Goal: Complete application form

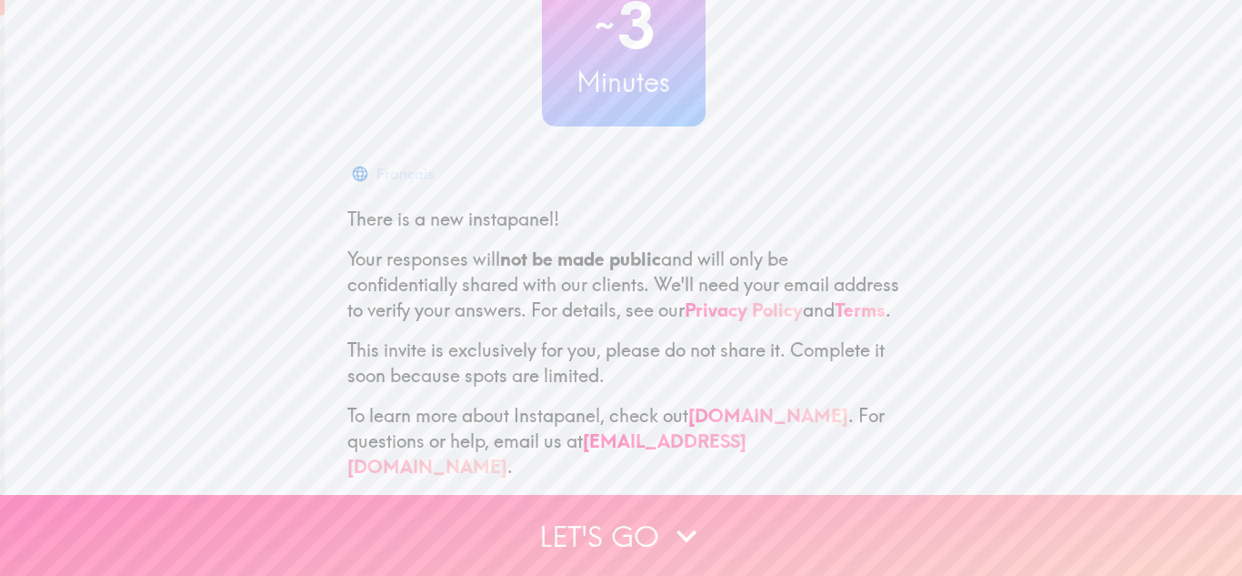
scroll to position [181, 0]
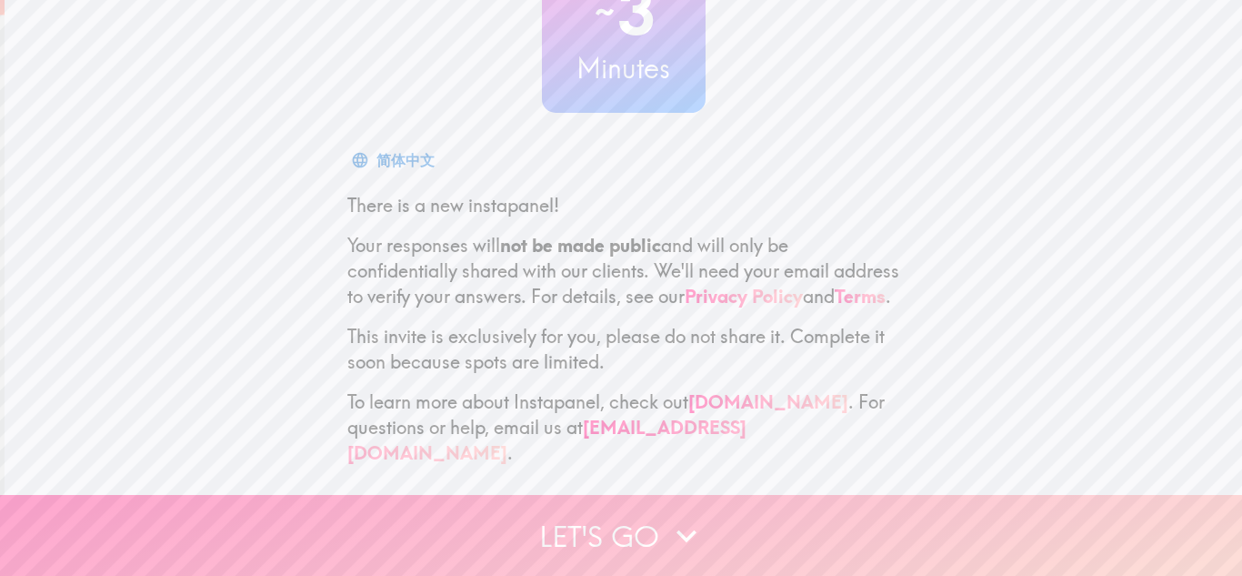
click at [746, 551] on button "Let's go" at bounding box center [621, 535] width 1242 height 81
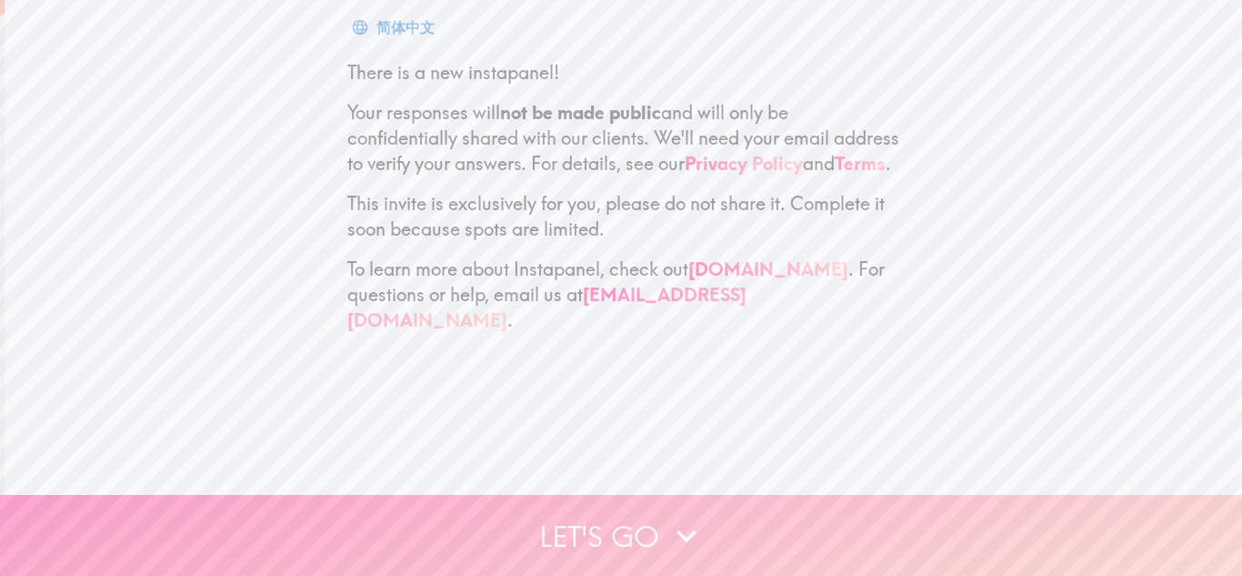
scroll to position [0, 0]
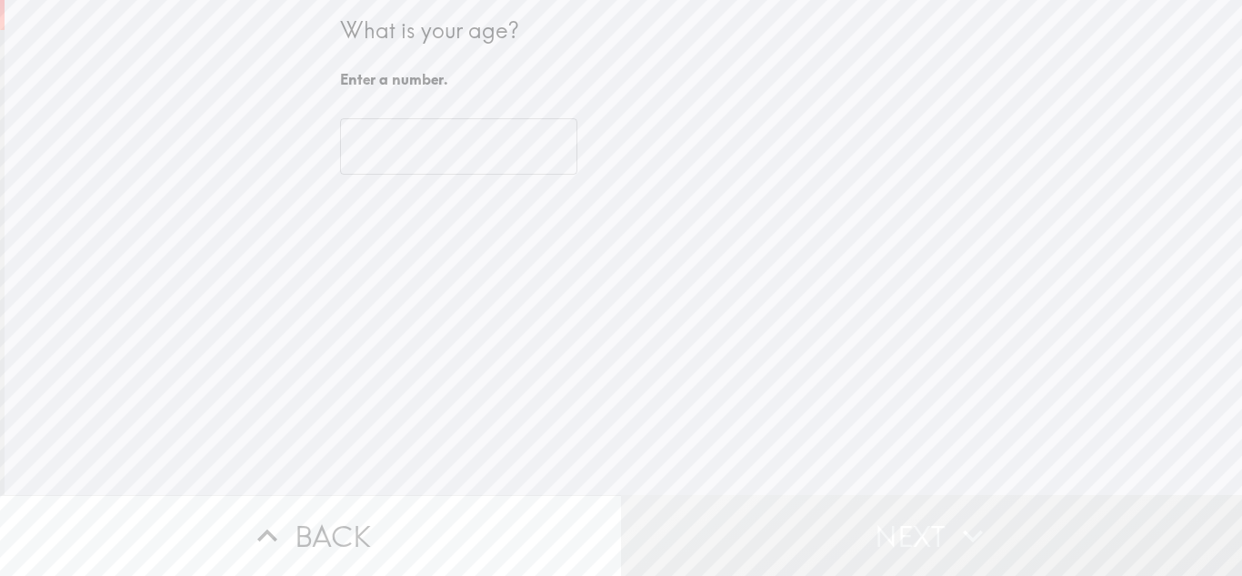
click at [447, 151] on input "number" at bounding box center [458, 146] width 237 height 56
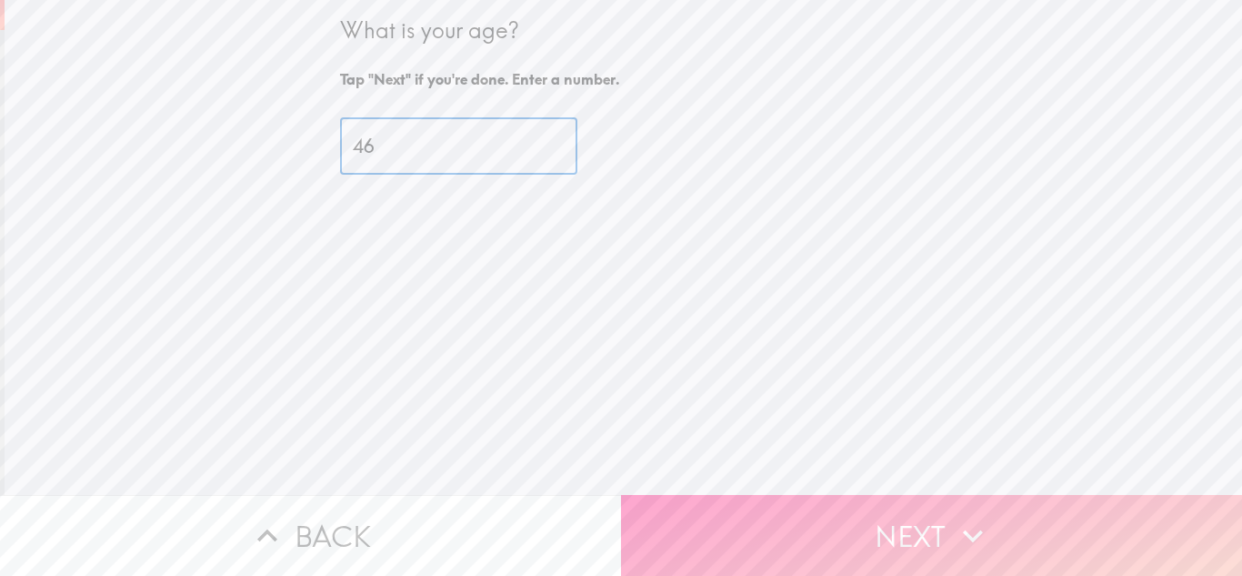
type input "46"
click at [858, 529] on button "Next" at bounding box center [931, 535] width 621 height 81
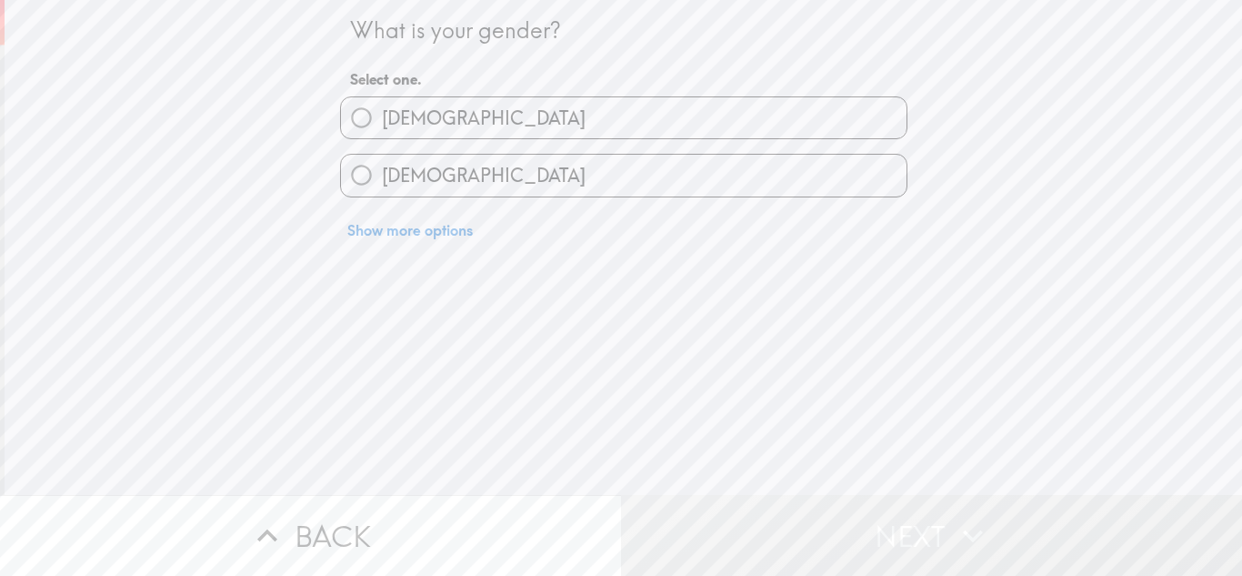
click at [520, 189] on label "[DEMOGRAPHIC_DATA]" at bounding box center [624, 175] width 566 height 41
click at [382, 189] on input "[DEMOGRAPHIC_DATA]" at bounding box center [361, 175] width 41 height 41
radio input "true"
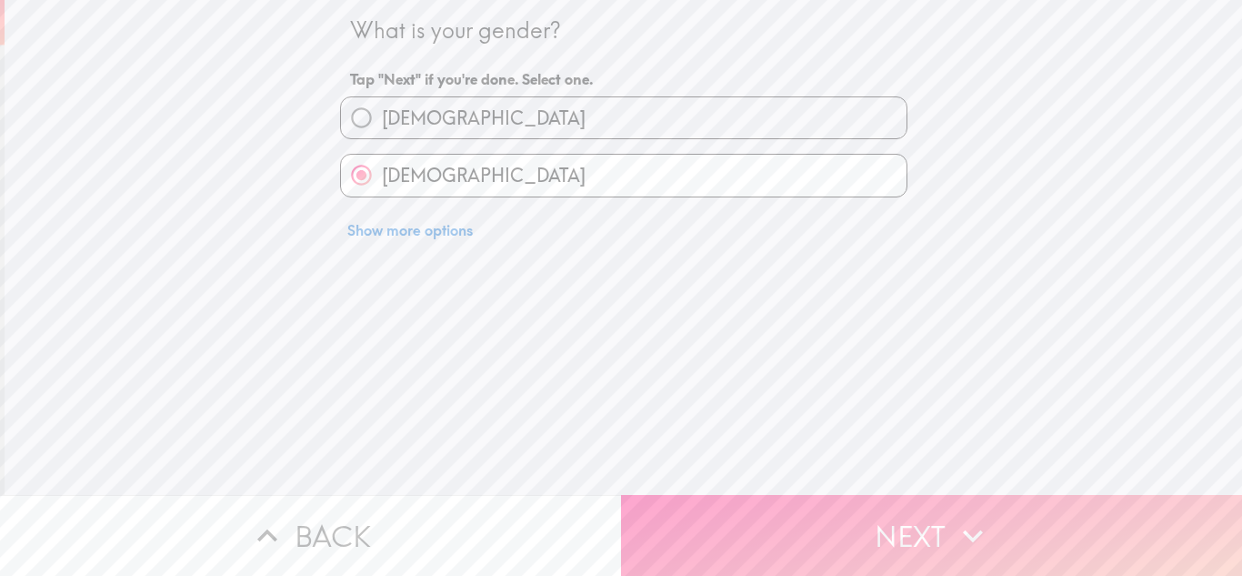
click at [848, 532] on button "Next" at bounding box center [931, 535] width 621 height 81
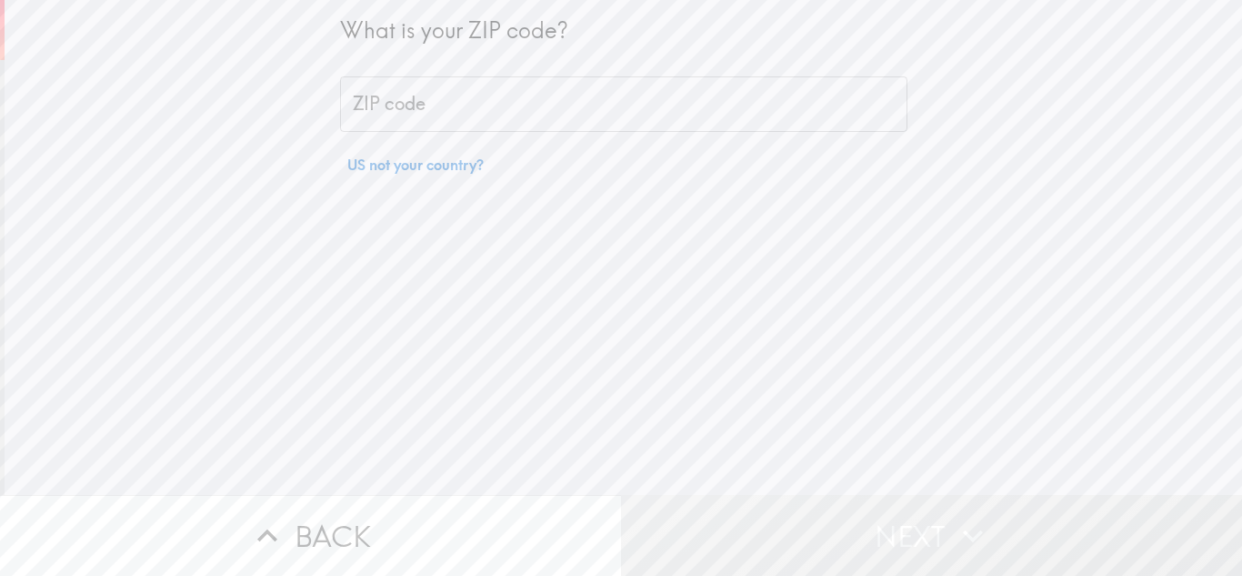
click at [644, 99] on input "ZIP code" at bounding box center [623, 104] width 567 height 56
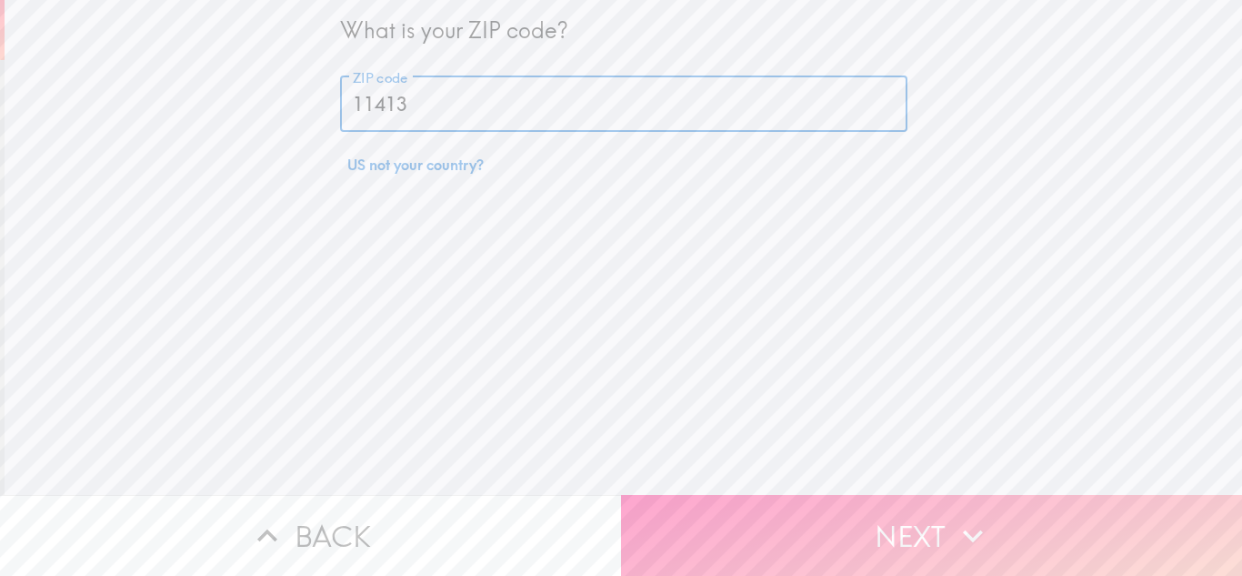
type input "11413"
click at [819, 527] on button "Next" at bounding box center [931, 535] width 621 height 81
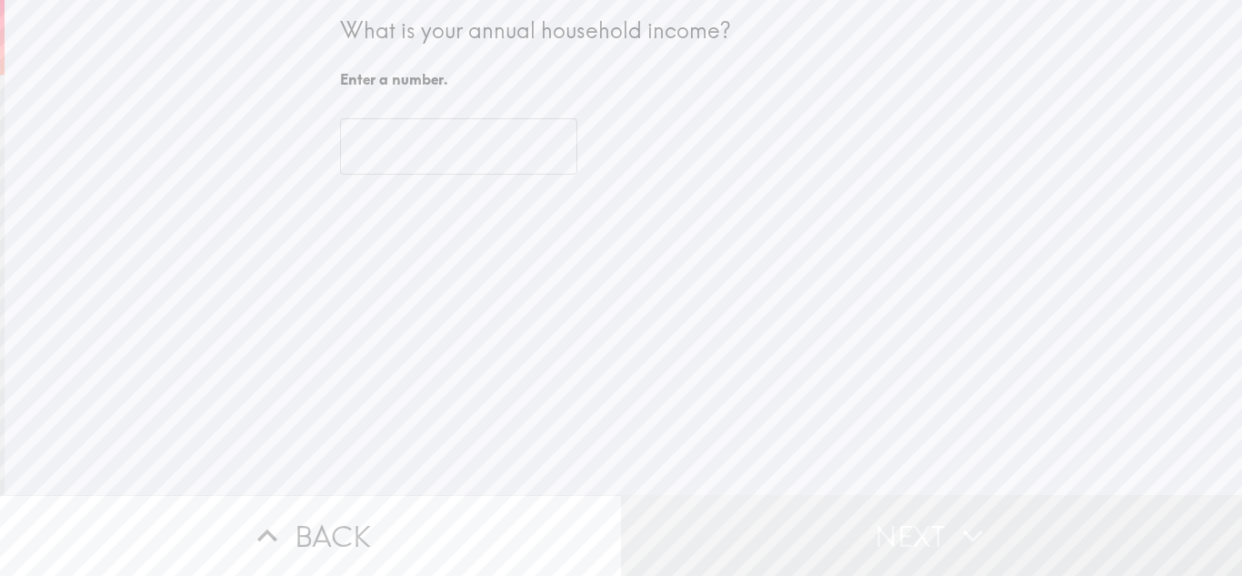
click at [439, 157] on input "number" at bounding box center [458, 146] width 237 height 56
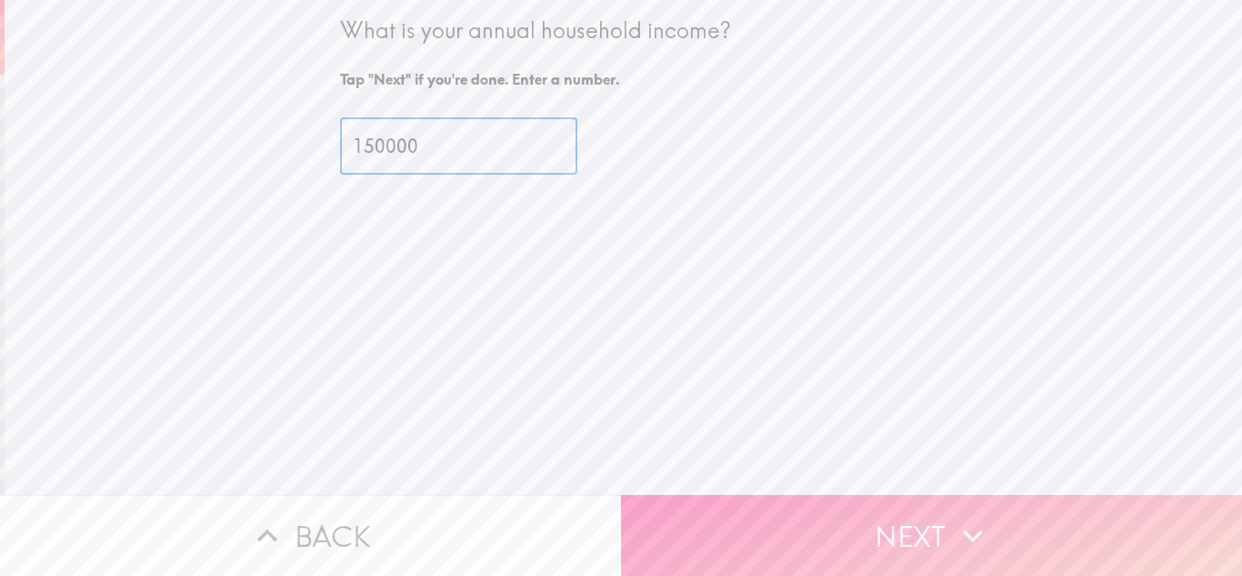
type input "150000"
click at [824, 499] on button "Next" at bounding box center [931, 535] width 621 height 81
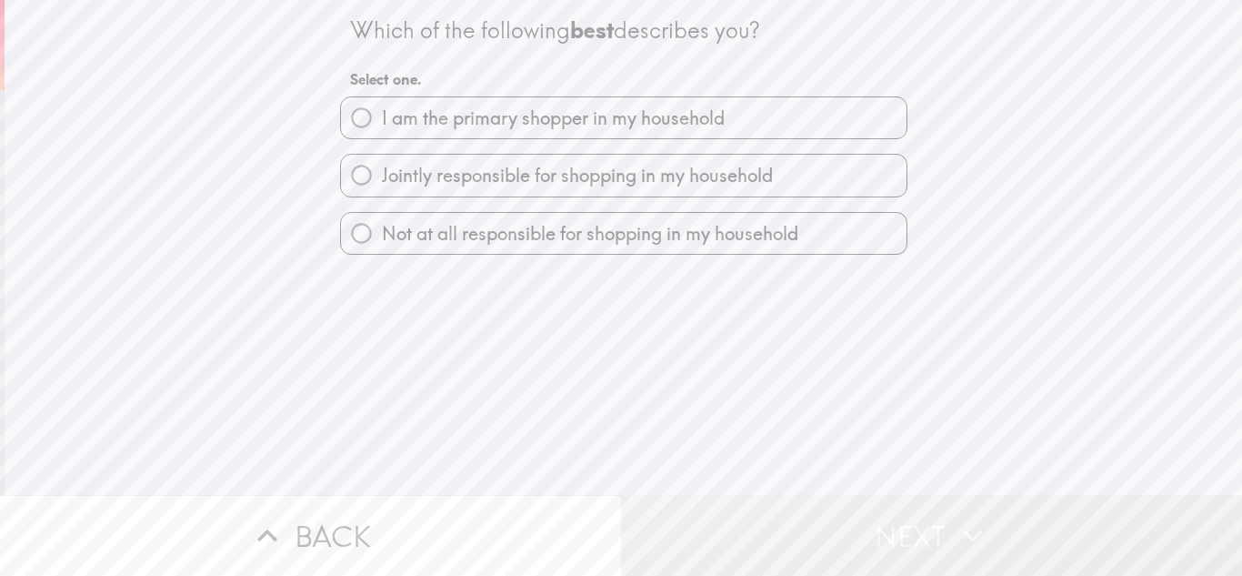
click at [618, 113] on div "Which of the following best describes you? Select one. I am the primary shopper…" at bounding box center [624, 247] width 1238 height 495
click at [602, 109] on div "Which of the following best describes you? Select one. I am the primary shopper…" at bounding box center [624, 247] width 1238 height 495
click at [350, 125] on div "Which of the following best describes you? Select one. I am the primary shopper…" at bounding box center [624, 247] width 1238 height 495
click at [554, 133] on div "Which of the following best describes you? Select one. I am the primary shopper…" at bounding box center [624, 247] width 1238 height 495
click at [349, 125] on div "Which of the following best describes you? Select one. I am the primary shopper…" at bounding box center [624, 247] width 1238 height 495
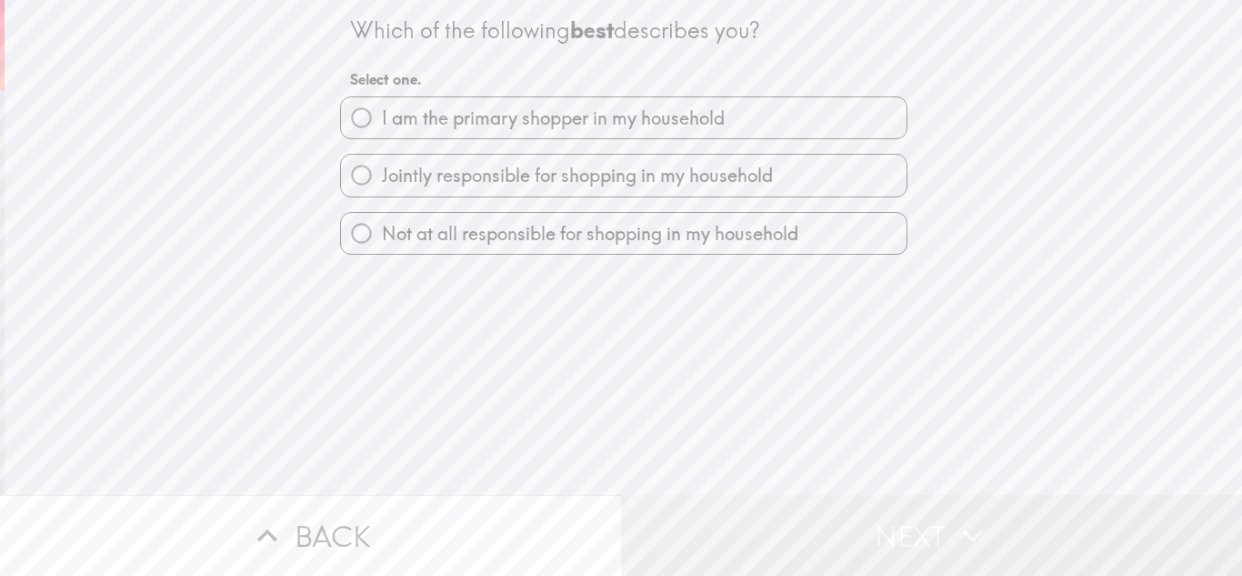
click at [346, 122] on div "Which of the following best describes you? Select one. I am the primary shopper…" at bounding box center [624, 247] width 1238 height 495
click at [358, 115] on div "Which of the following best describes you? Select one. I am the primary shopper…" at bounding box center [624, 247] width 1238 height 495
click at [346, 120] on div "Which of the following best describes you? Select one. I am the primary shopper…" at bounding box center [624, 247] width 1238 height 495
click at [290, 547] on button "Back" at bounding box center [310, 535] width 621 height 81
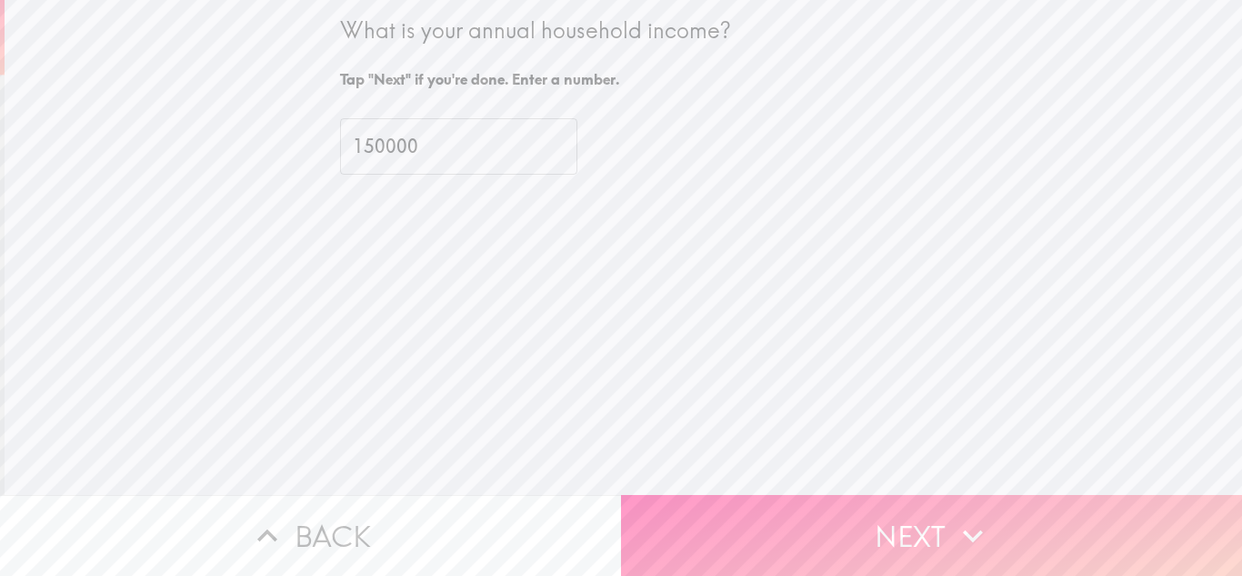
click at [461, 147] on input "150000" at bounding box center [458, 146] width 237 height 56
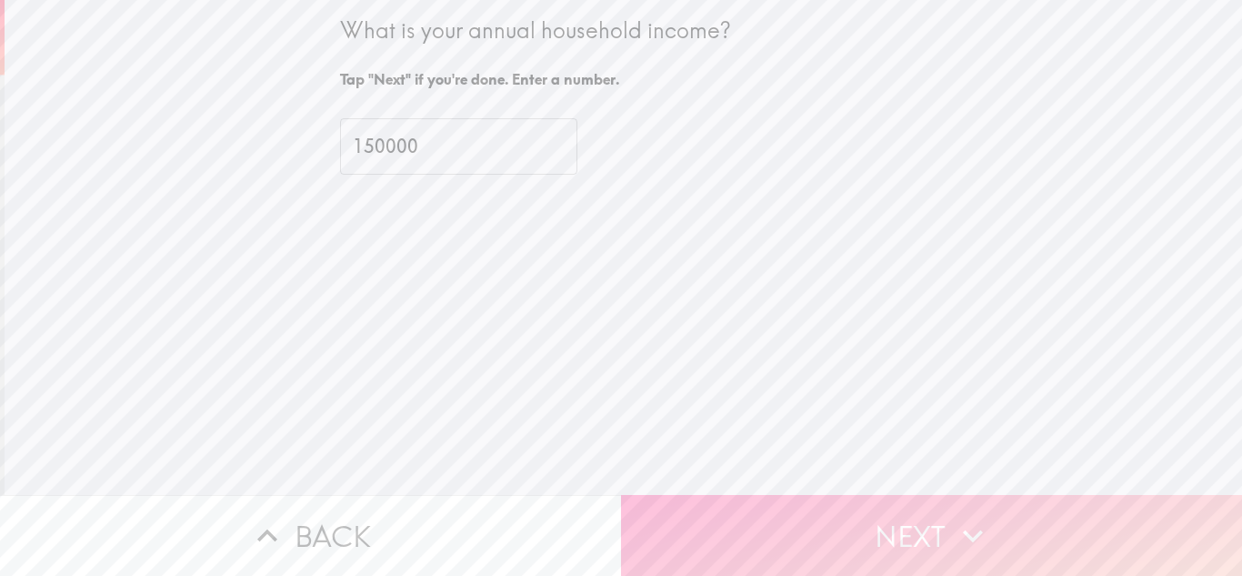
click at [908, 500] on button "Next" at bounding box center [931, 535] width 621 height 81
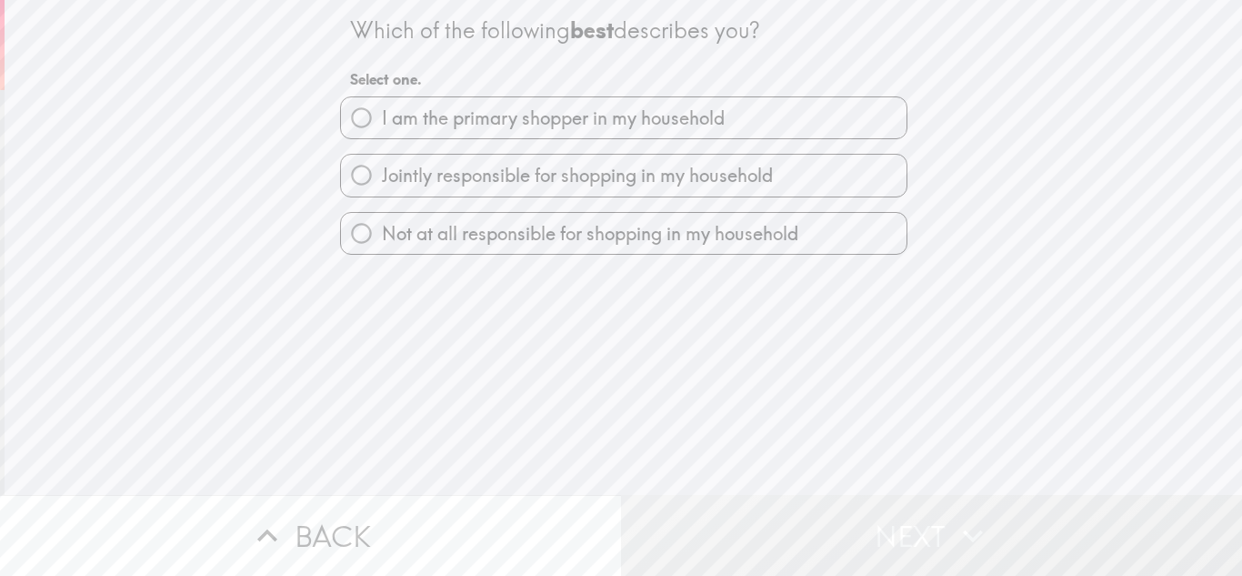
drag, startPoint x: 605, startPoint y: 326, endPoint x: 434, endPoint y: 174, distance: 229.3
click at [452, 191] on div "Which of the following best describes you? Select one. I am the primary shopper…" at bounding box center [624, 247] width 1238 height 495
click at [357, 119] on input "I am the primary shopper in my household" at bounding box center [361, 117] width 41 height 41
radio input "true"
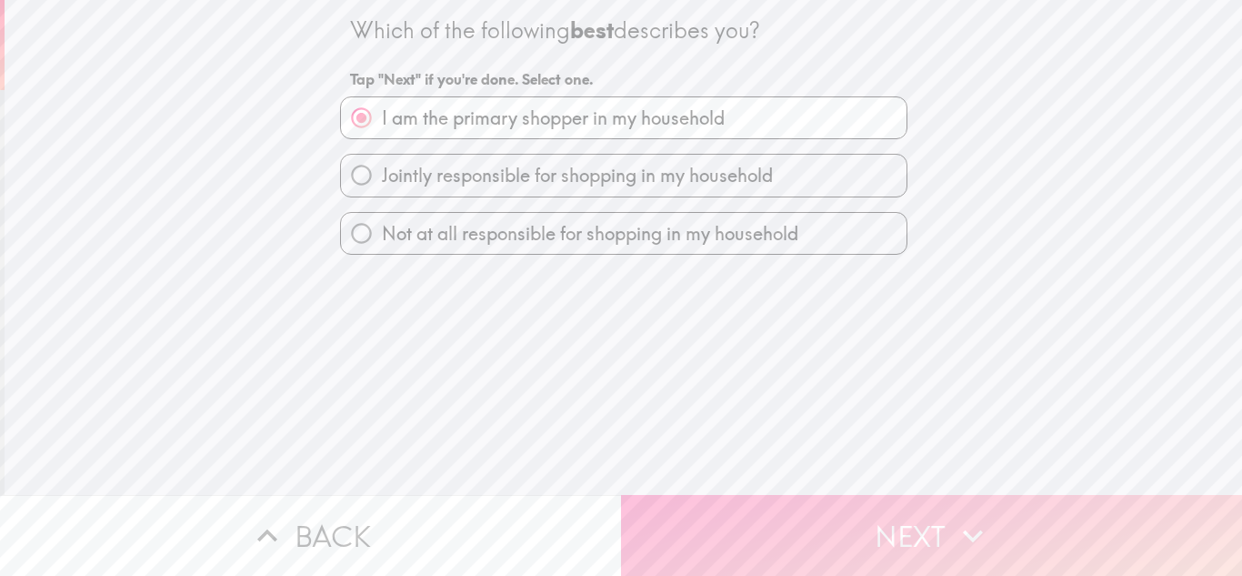
click at [808, 544] on button "Next" at bounding box center [931, 535] width 621 height 81
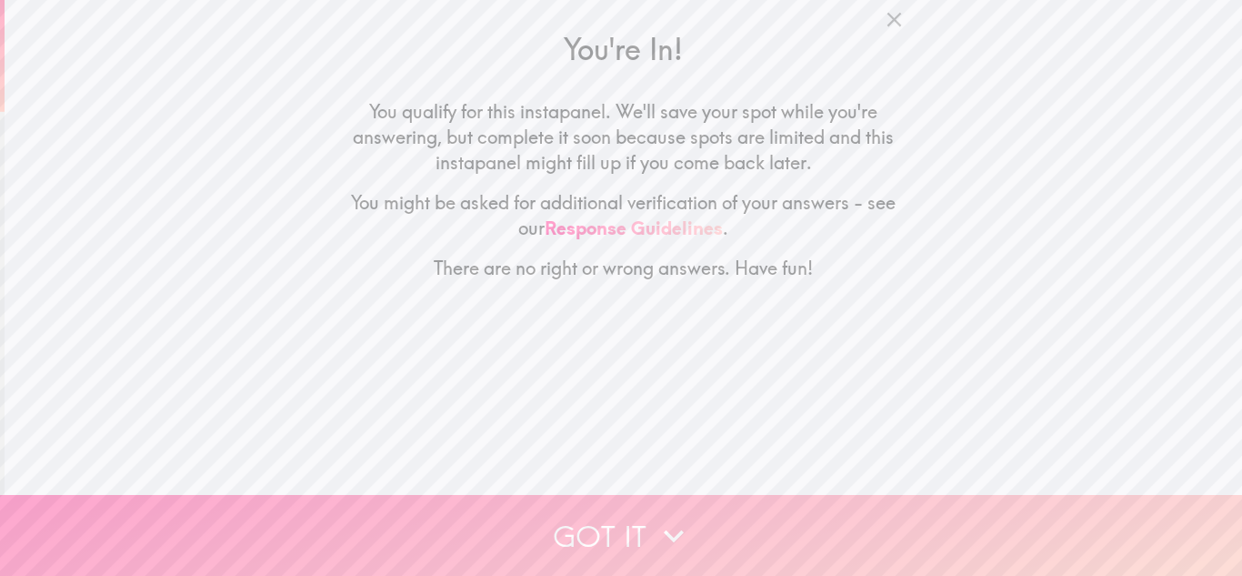
click at [722, 517] on button "Got it" at bounding box center [621, 535] width 1242 height 81
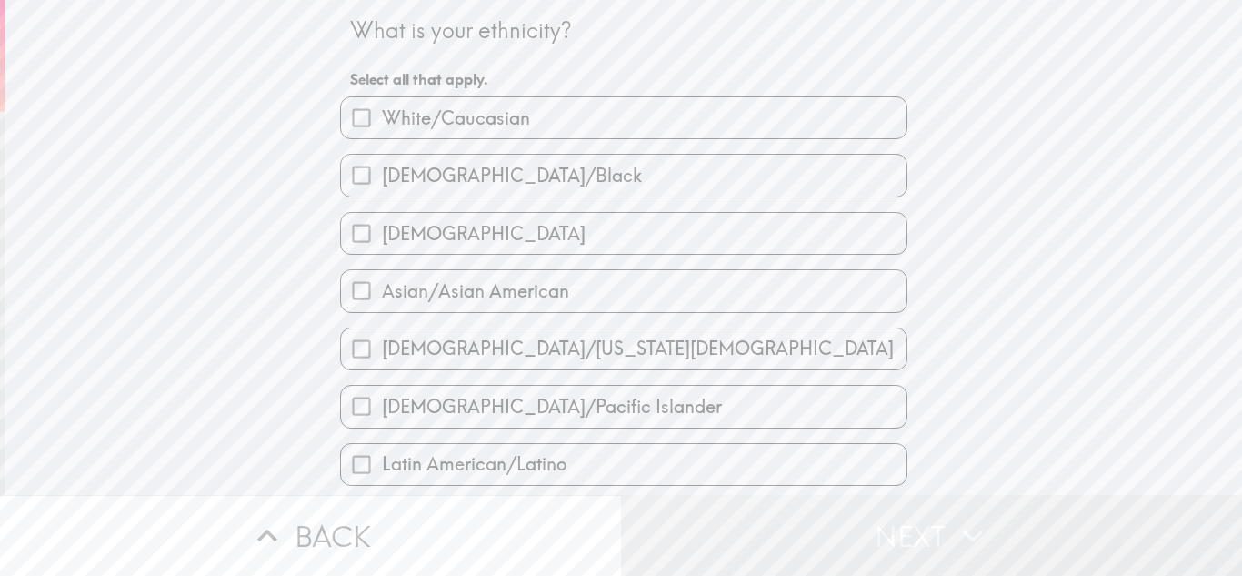
click at [677, 178] on label "[DEMOGRAPHIC_DATA]/Black" at bounding box center [624, 175] width 566 height 41
click at [382, 178] on input "[DEMOGRAPHIC_DATA]/Black" at bounding box center [361, 175] width 41 height 41
checkbox input "true"
click at [674, 127] on label "White/Caucasian" at bounding box center [624, 117] width 566 height 41
click at [382, 127] on input "White/Caucasian" at bounding box center [361, 117] width 41 height 41
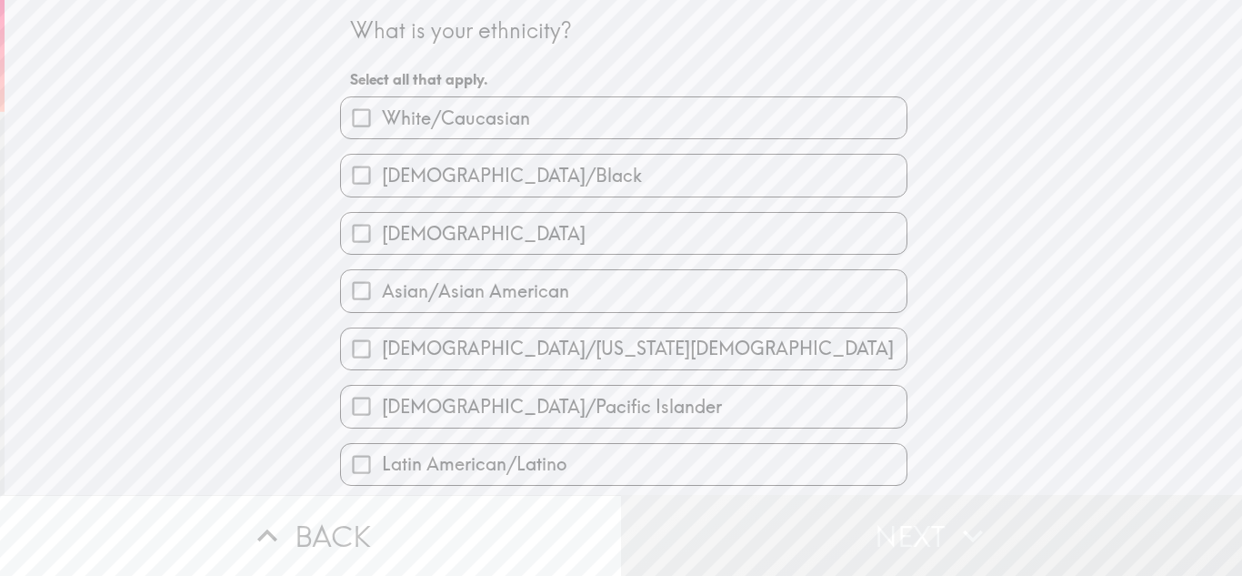
checkbox input "true"
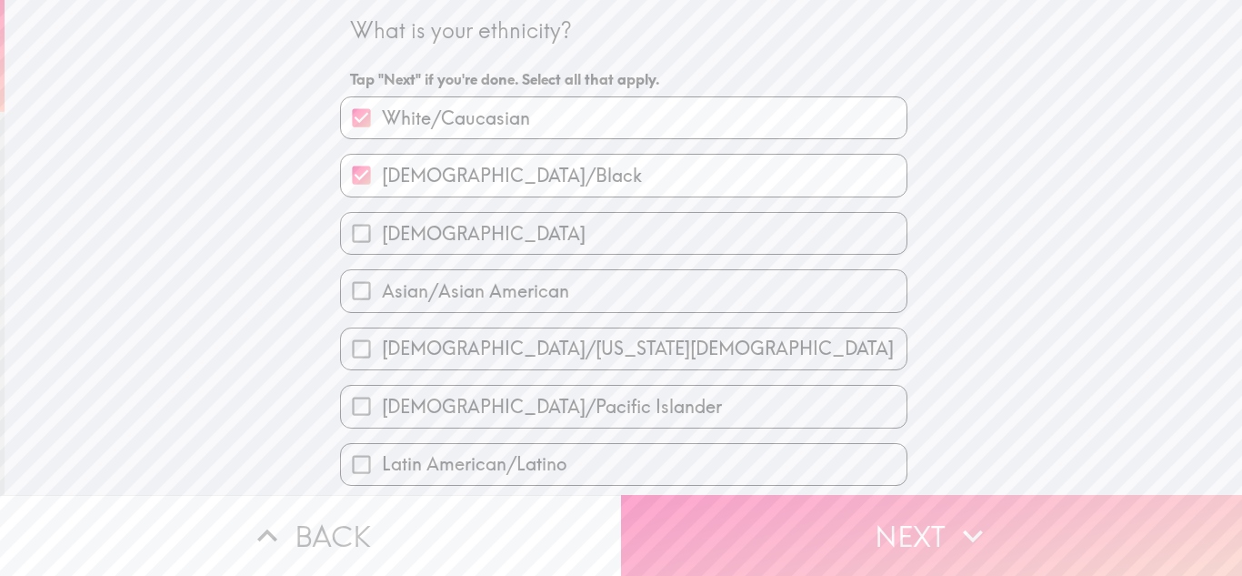
click at [930, 528] on button "Next" at bounding box center [931, 535] width 621 height 81
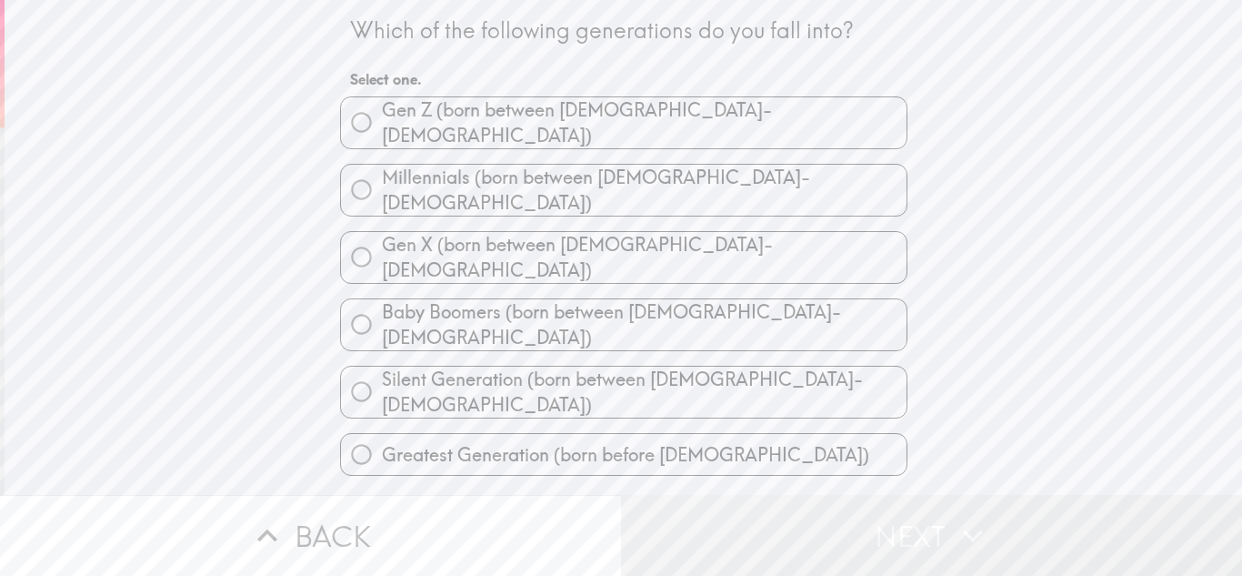
click at [410, 528] on button "Back" at bounding box center [310, 535] width 621 height 81
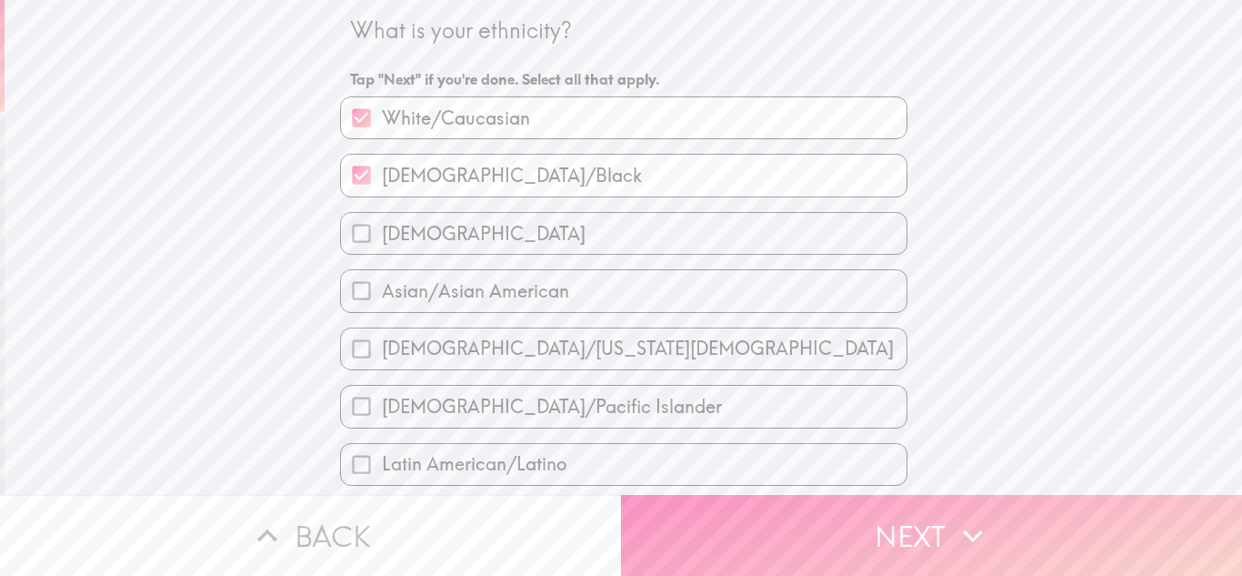
click at [670, 183] on label "[DEMOGRAPHIC_DATA]/Black" at bounding box center [624, 175] width 566 height 41
click at [382, 183] on input "[DEMOGRAPHIC_DATA]/Black" at bounding box center [361, 175] width 41 height 41
checkbox input "false"
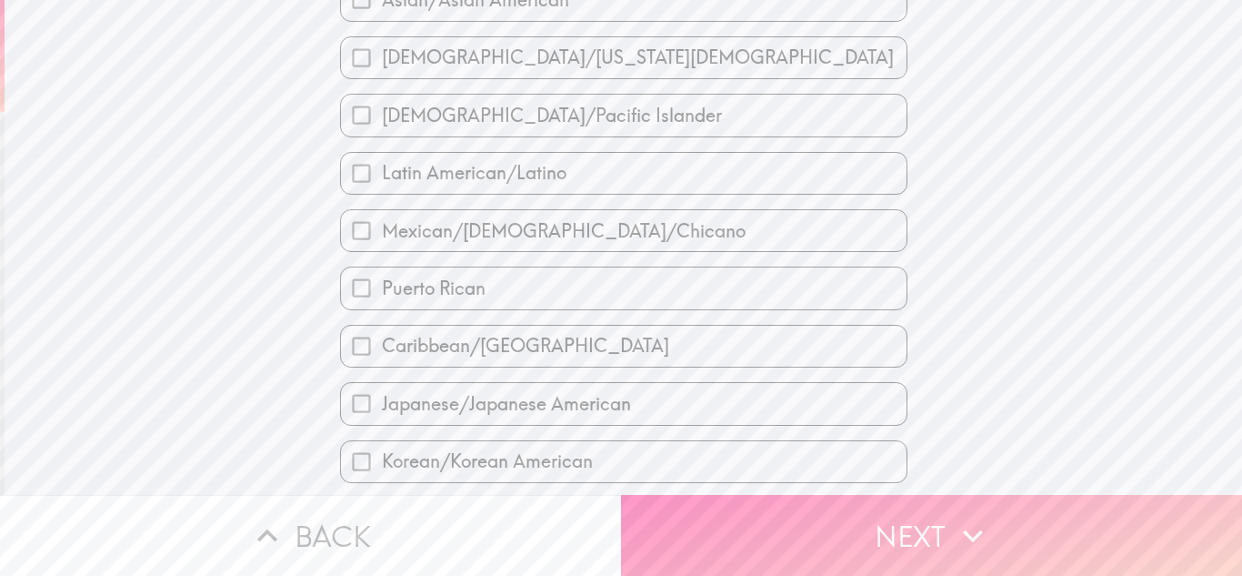
scroll to position [295, 0]
click at [633, 356] on label "Caribbean/[GEOGRAPHIC_DATA]" at bounding box center [624, 342] width 566 height 41
click at [382, 356] on input "Caribbean/[GEOGRAPHIC_DATA]" at bounding box center [361, 342] width 41 height 41
checkbox input "true"
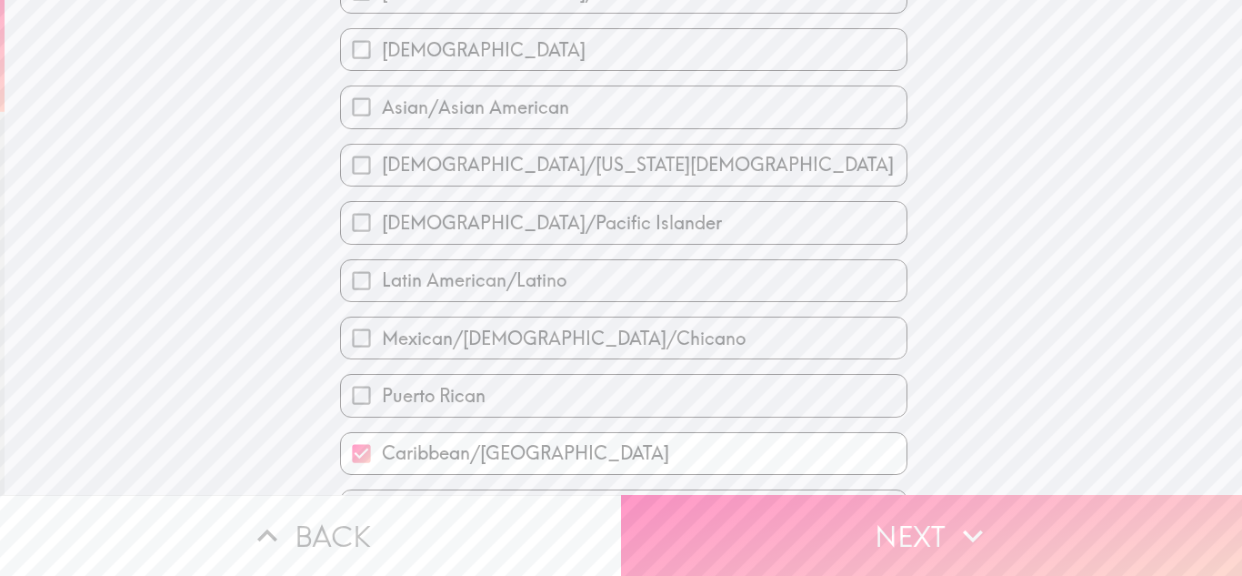
scroll to position [0, 0]
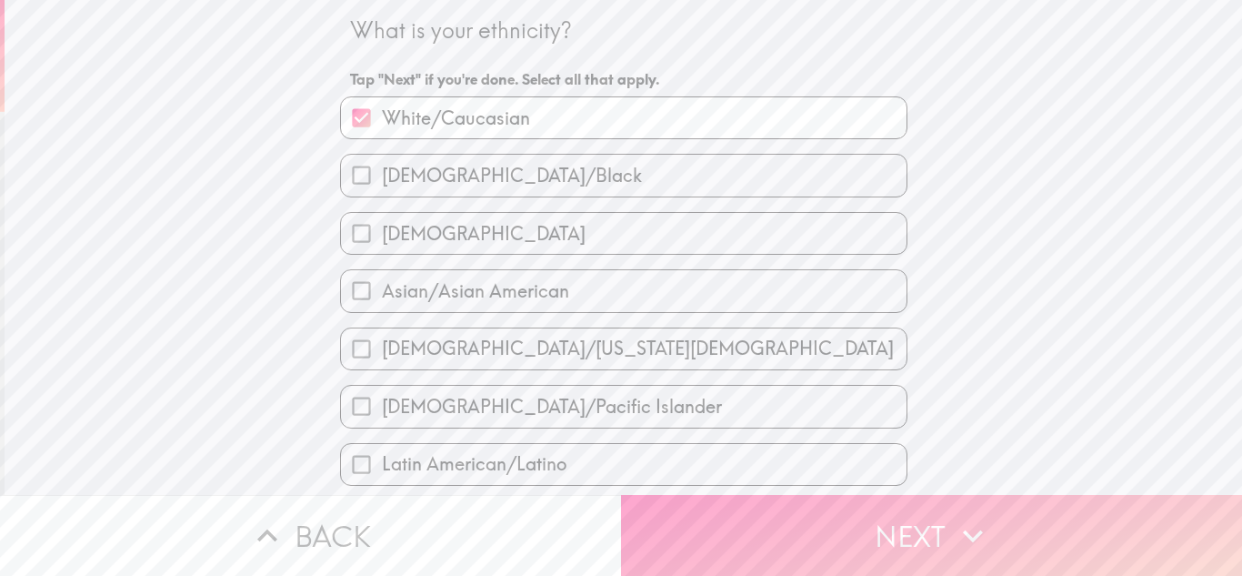
click at [1086, 530] on button "Next" at bounding box center [931, 535] width 621 height 81
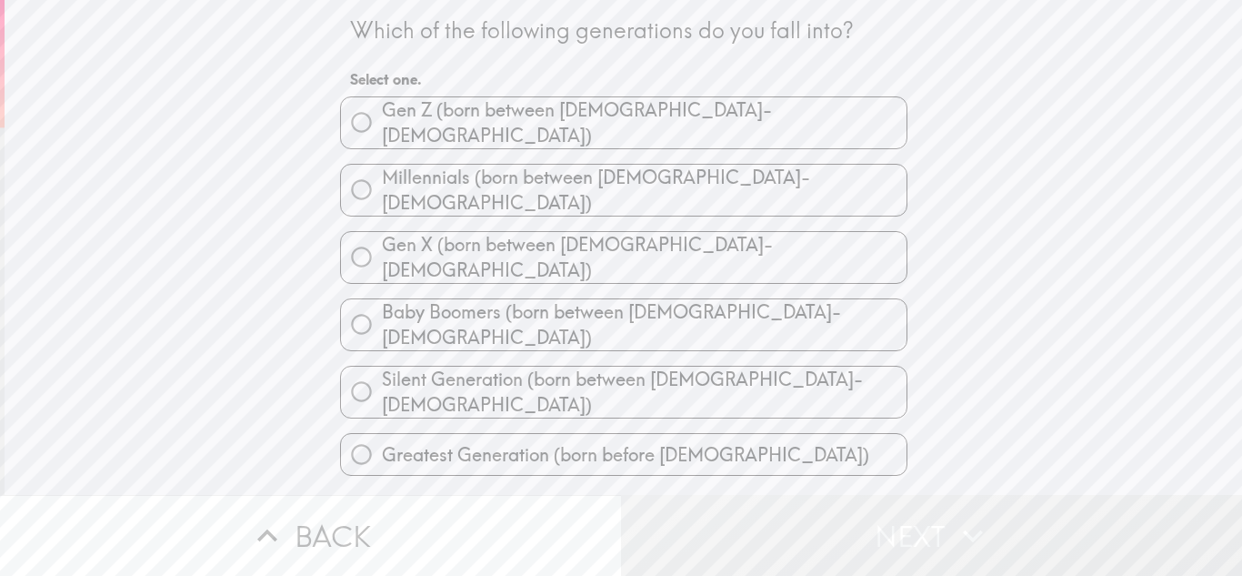
click at [775, 232] on label "Gen X (born between [DEMOGRAPHIC_DATA]-[DEMOGRAPHIC_DATA])" at bounding box center [624, 257] width 566 height 51
click at [382, 236] on input "Gen X (born between [DEMOGRAPHIC_DATA]-[DEMOGRAPHIC_DATA])" at bounding box center [361, 256] width 41 height 41
radio input "true"
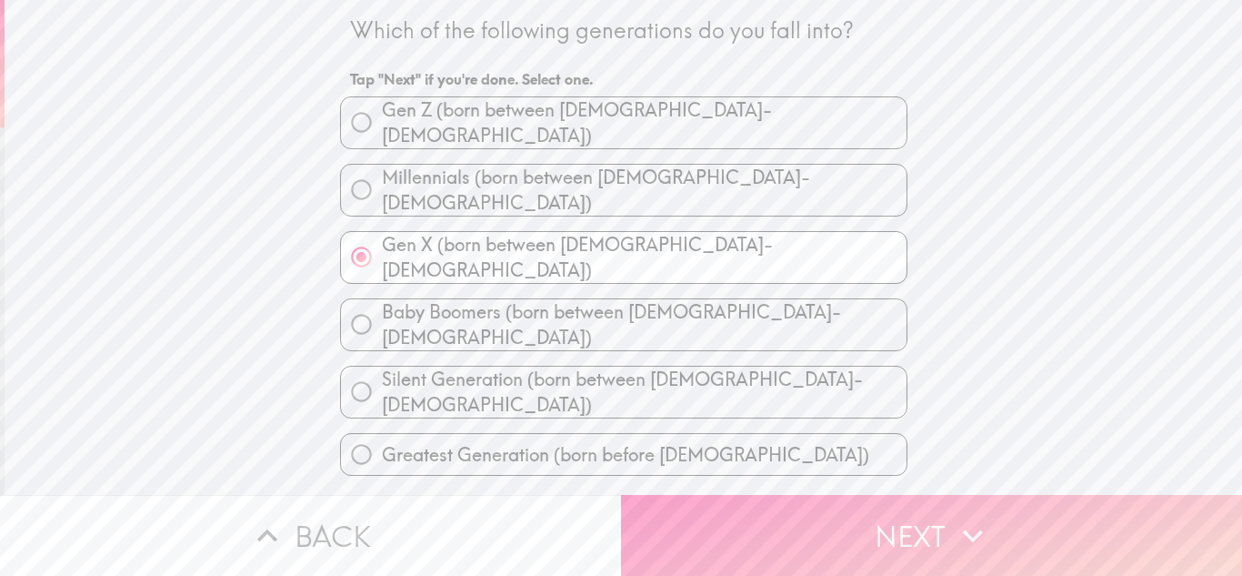
click at [791, 521] on button "Next" at bounding box center [931, 535] width 621 height 81
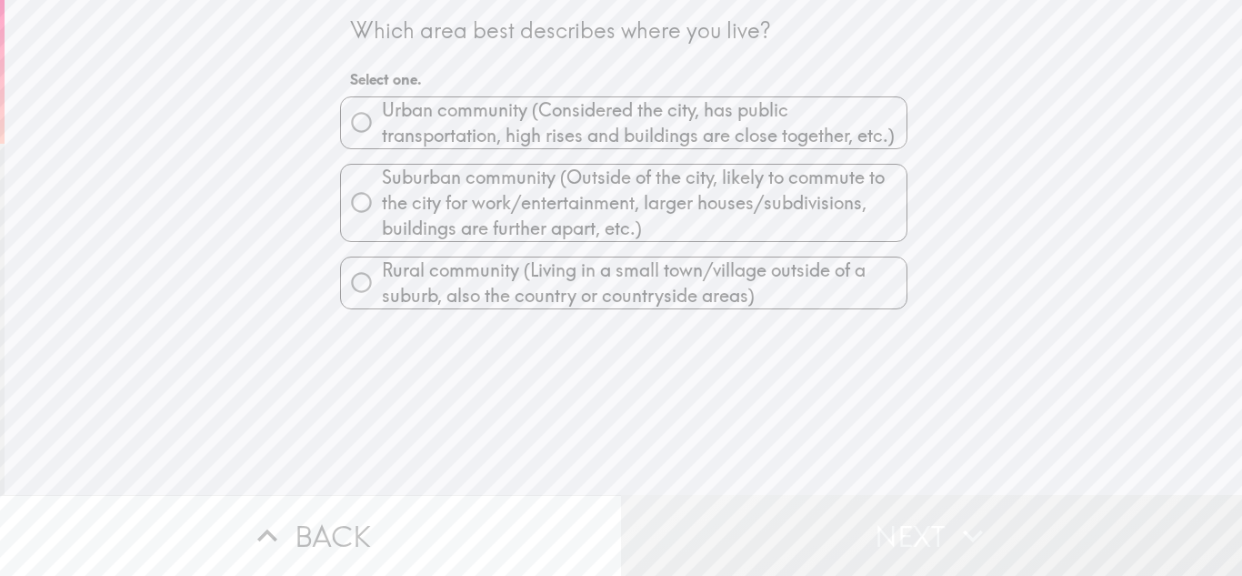
click at [756, 216] on span "Suburban community (Outside of the city, likely to commute to the city for work…" at bounding box center [644, 203] width 525 height 76
click at [382, 216] on input "Suburban community (Outside of the city, likely to commute to the city for work…" at bounding box center [361, 202] width 41 height 41
radio input "true"
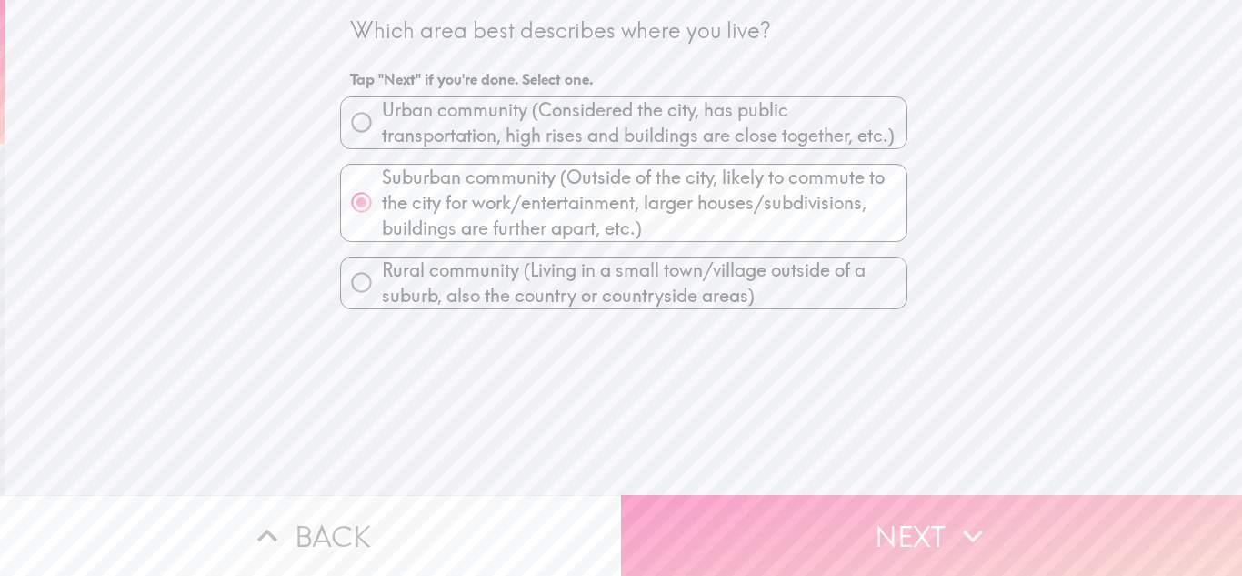
click at [815, 533] on button "Next" at bounding box center [931, 535] width 621 height 81
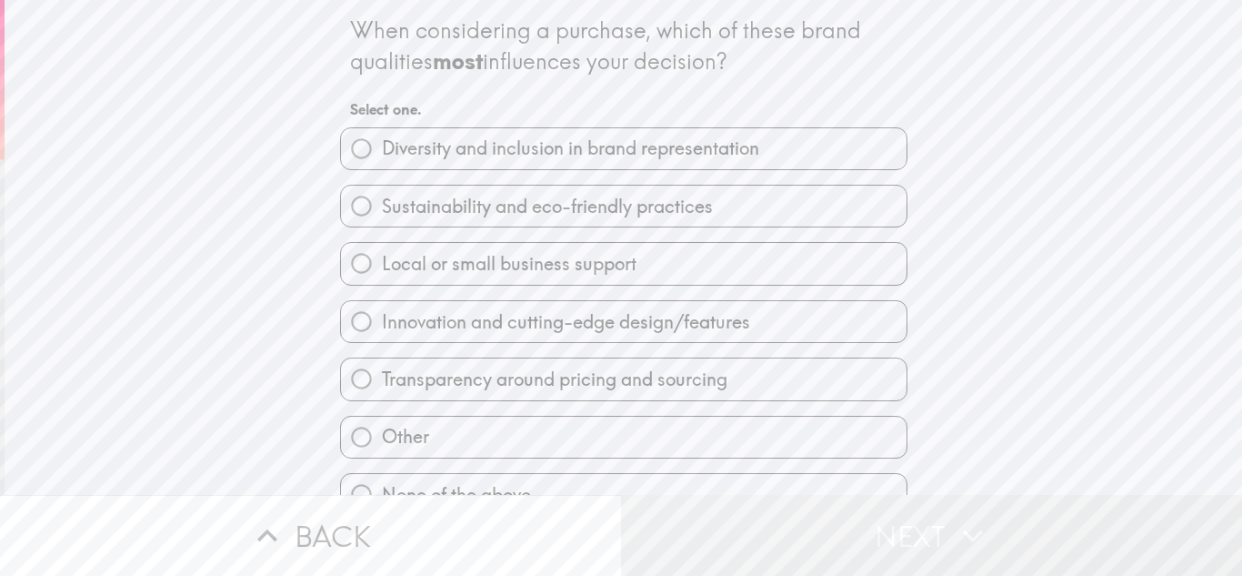
click at [767, 395] on label "Transparency around pricing and sourcing" at bounding box center [624, 378] width 566 height 41
click at [382, 395] on input "Transparency around pricing and sourcing" at bounding box center [361, 378] width 41 height 41
radio input "true"
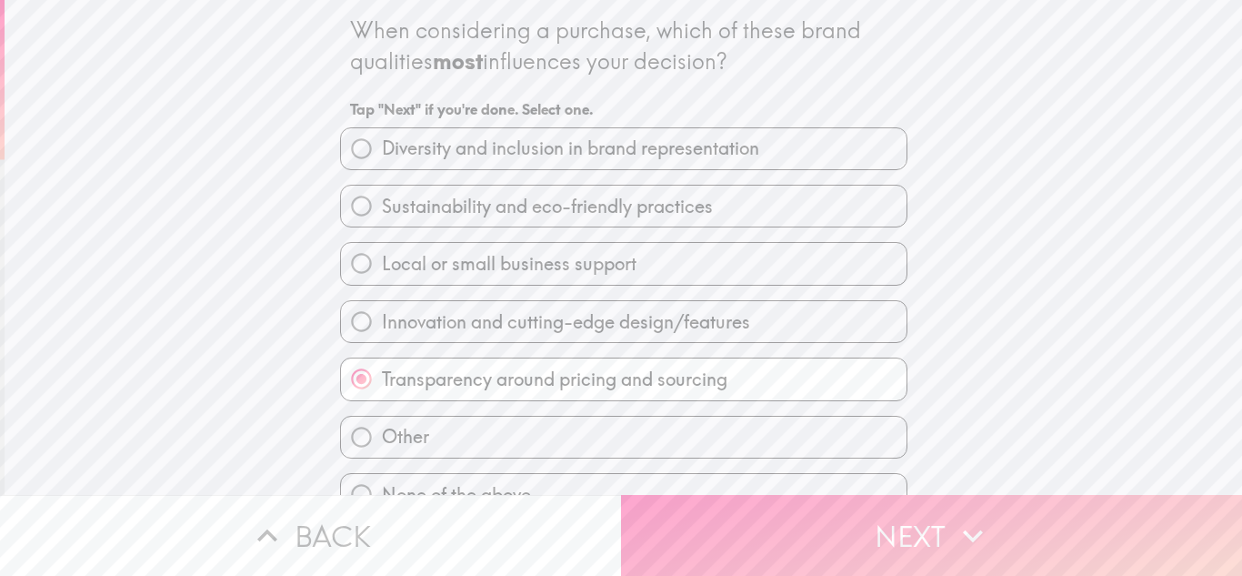
click at [715, 524] on button "Next" at bounding box center [931, 535] width 621 height 81
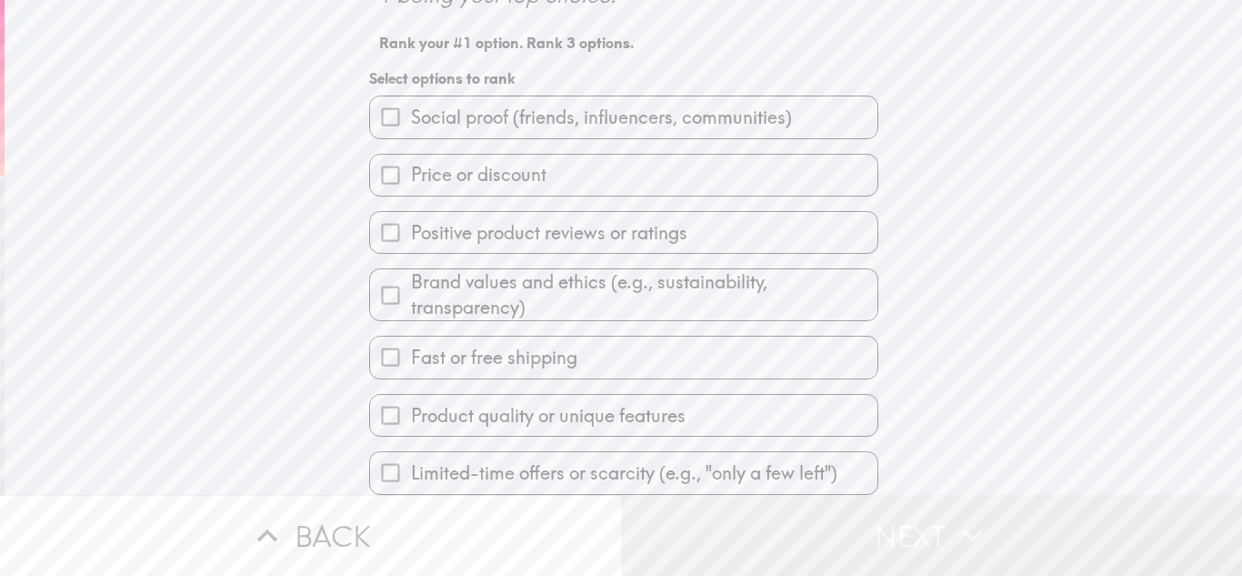
scroll to position [141, 0]
click at [719, 404] on label "Product quality or unique features" at bounding box center [623, 415] width 507 height 41
click at [411, 404] on input "Product quality or unique features" at bounding box center [390, 415] width 41 height 41
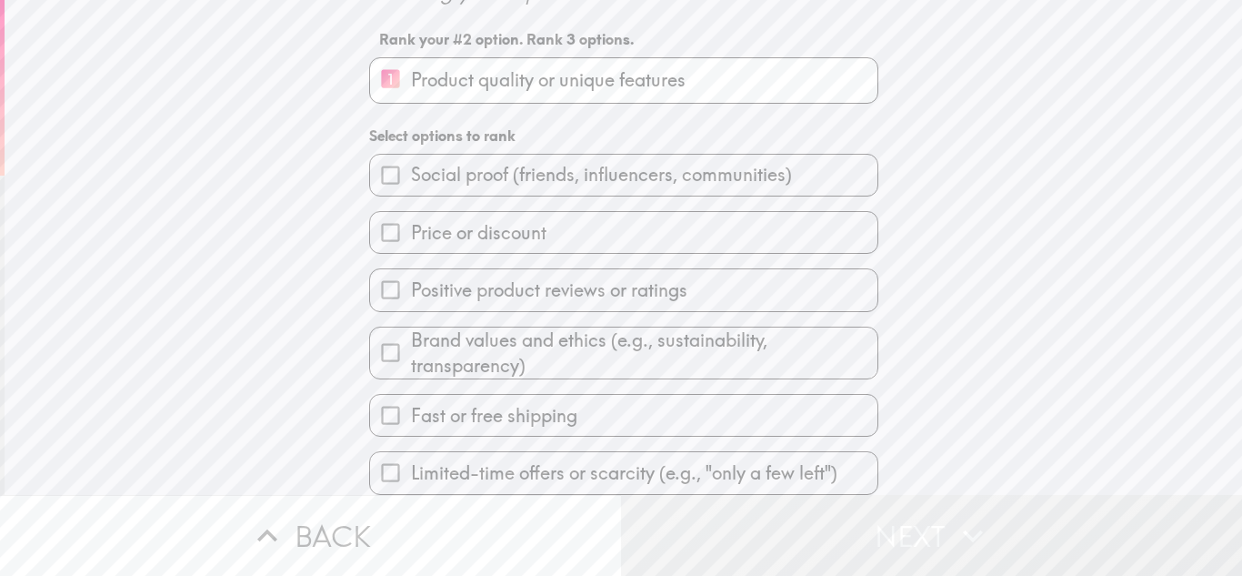
scroll to position [145, 0]
click at [762, 287] on label "Positive product reviews or ratings" at bounding box center [623, 289] width 507 height 41
click at [411, 287] on input "Positive product reviews or ratings" at bounding box center [390, 289] width 41 height 41
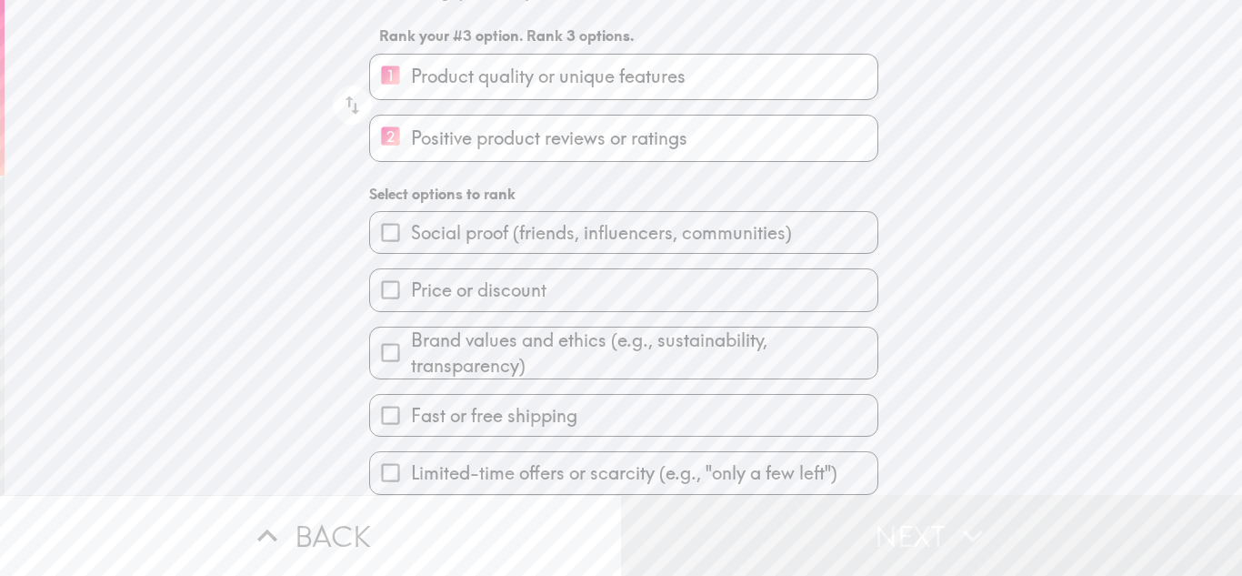
click at [792, 348] on span "Brand values and ethics (e.g., sustainability, transparency)" at bounding box center [644, 352] width 466 height 51
click at [411, 348] on input "Brand values and ethics (e.g., sustainability, transparency)" at bounding box center [390, 352] width 41 height 41
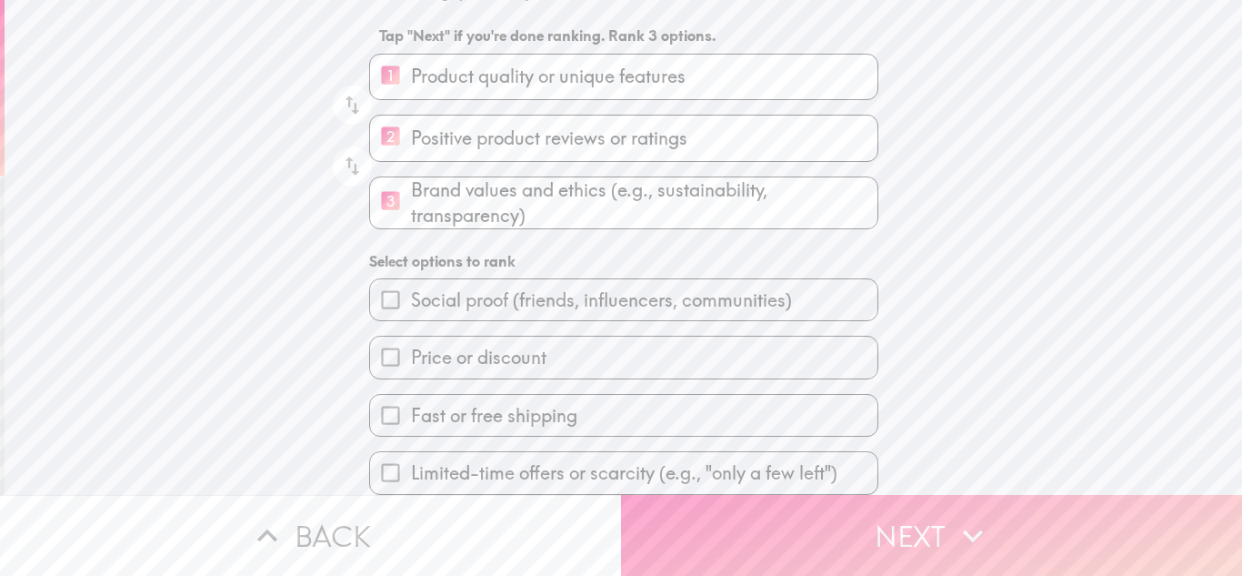
click at [858, 532] on button "Next" at bounding box center [931, 535] width 621 height 81
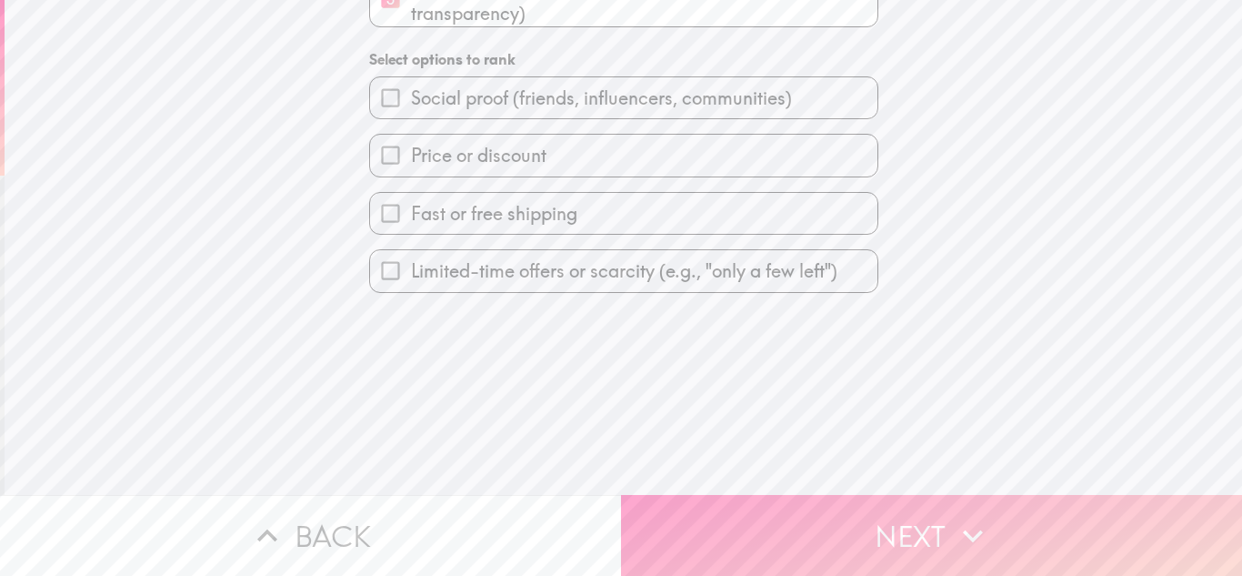
scroll to position [0, 0]
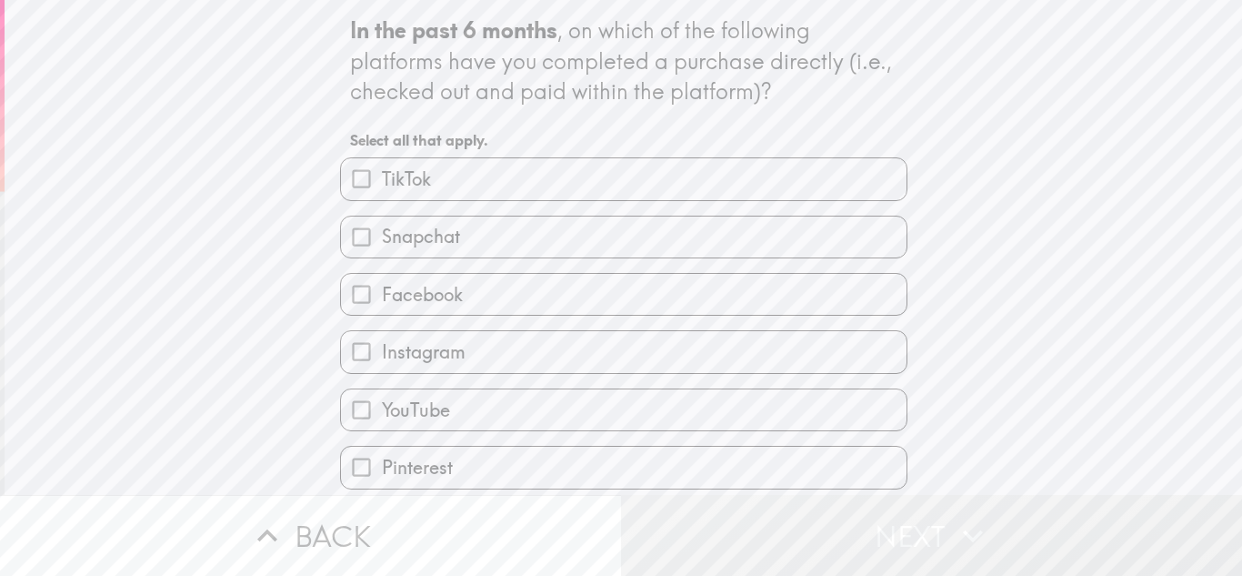
click at [619, 295] on label "Facebook" at bounding box center [624, 294] width 566 height 41
click at [382, 295] on input "Facebook" at bounding box center [361, 294] width 41 height 41
checkbox input "true"
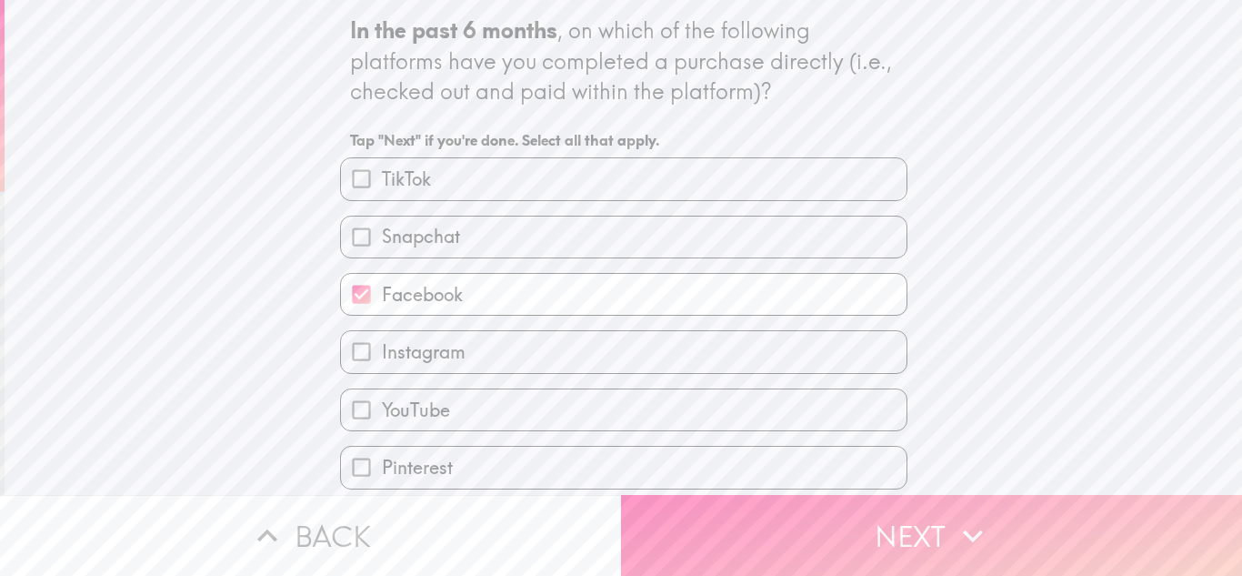
click at [577, 356] on label "Instagram" at bounding box center [624, 351] width 566 height 41
click at [382, 356] on input "Instagram" at bounding box center [361, 351] width 41 height 41
checkbox input "true"
click at [546, 416] on label "YouTube" at bounding box center [624, 409] width 566 height 41
click at [382, 416] on input "YouTube" at bounding box center [361, 409] width 41 height 41
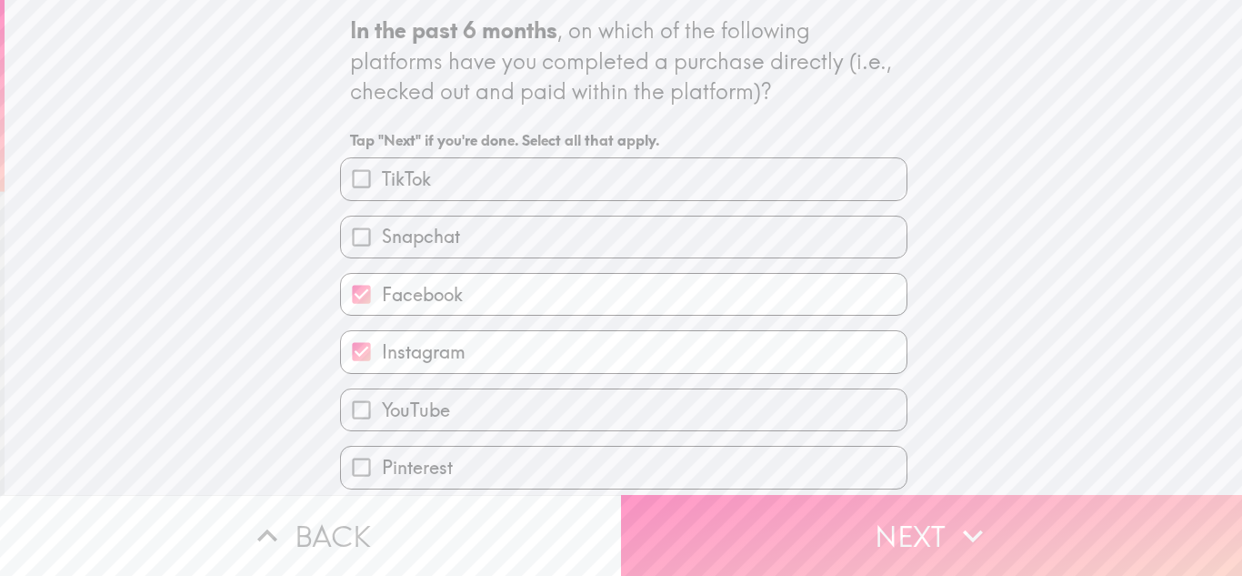
checkbox input "true"
click at [494, 455] on label "Pinterest" at bounding box center [624, 466] width 566 height 41
click at [382, 455] on input "Pinterest" at bounding box center [361, 466] width 41 height 41
checkbox input "true"
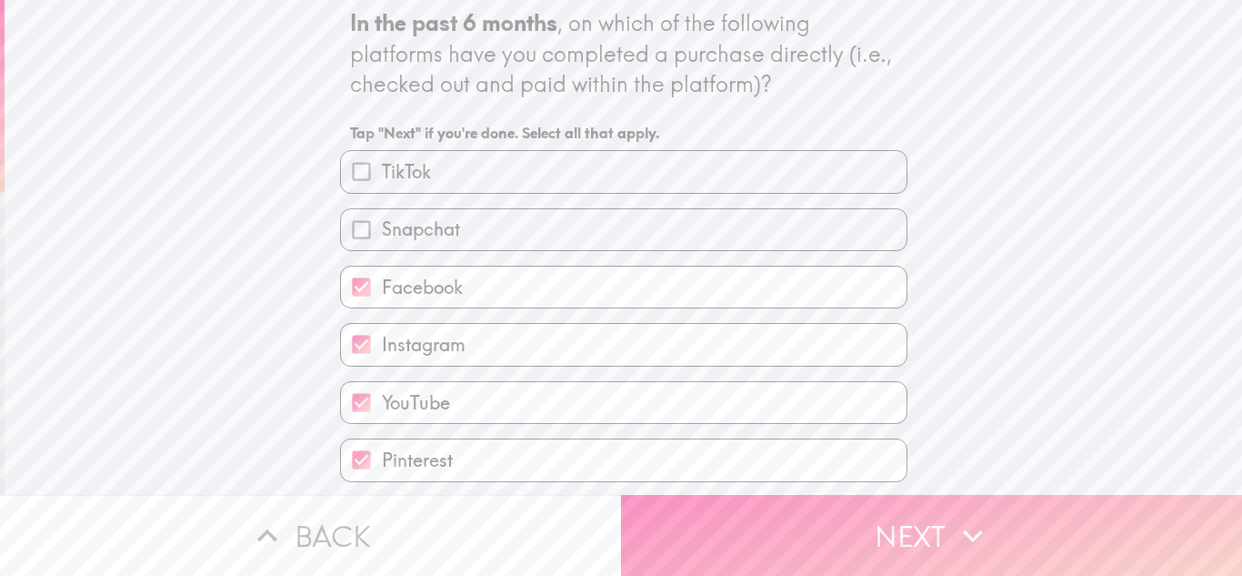
scroll to position [65, 0]
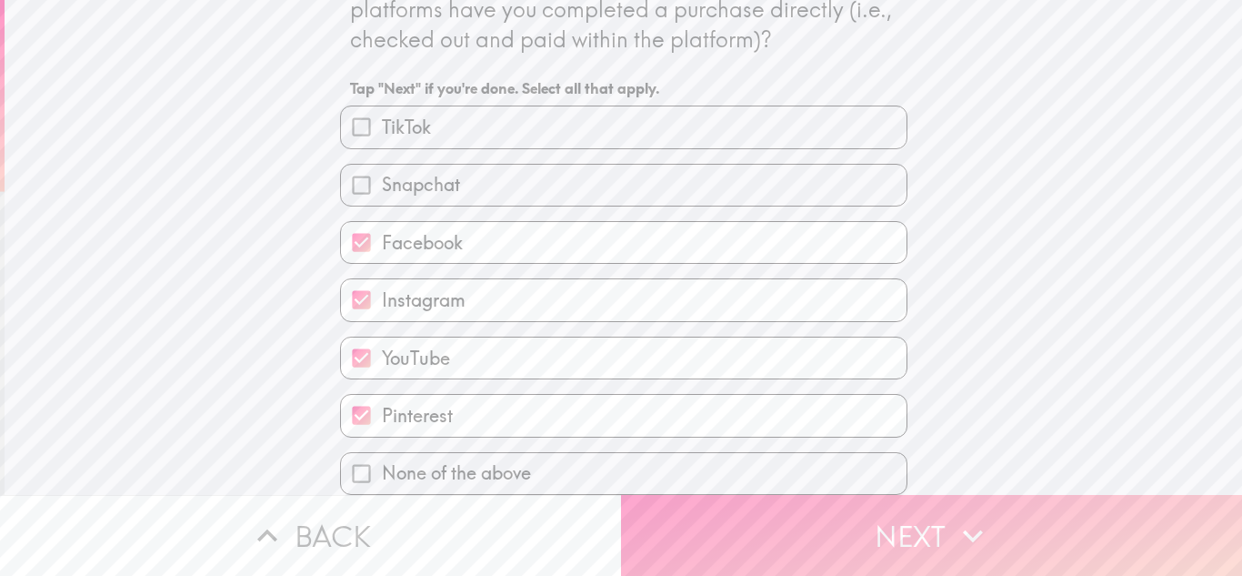
click at [789, 514] on button "Next" at bounding box center [931, 535] width 621 height 81
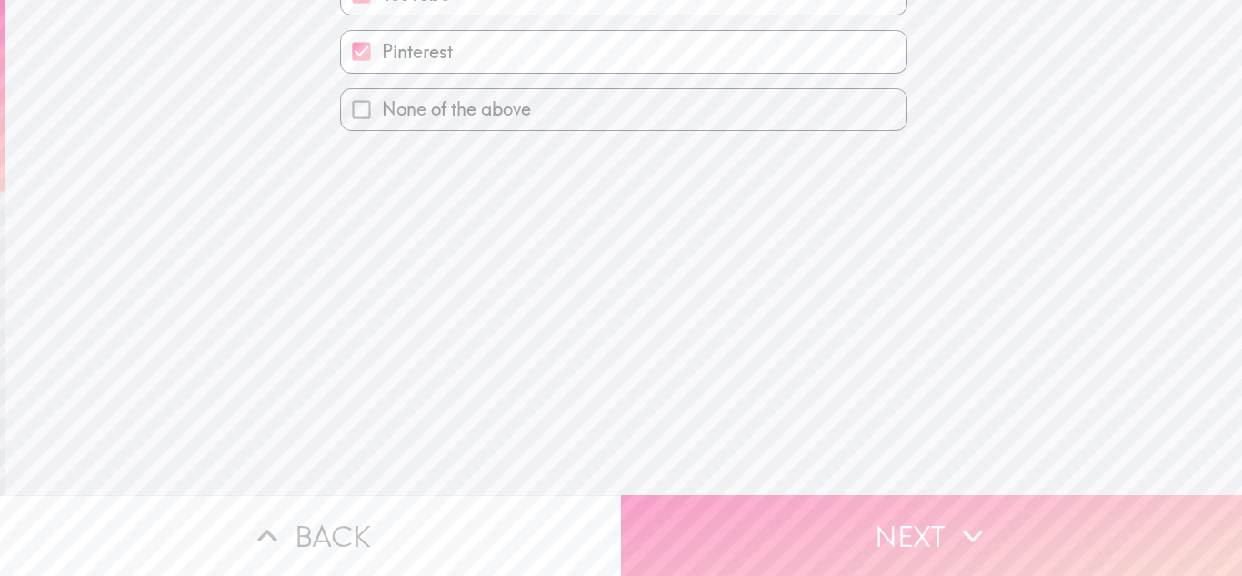
scroll to position [0, 0]
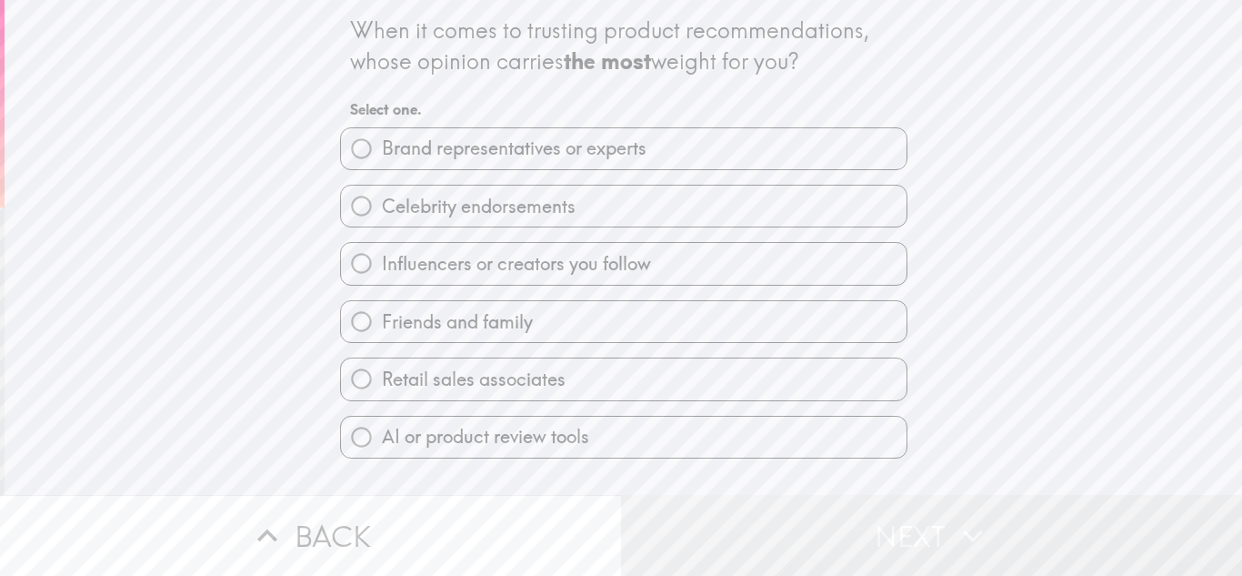
click at [565, 323] on label "Friends and family" at bounding box center [624, 321] width 566 height 41
click at [382, 323] on input "Friends and family" at bounding box center [361, 321] width 41 height 41
radio input "true"
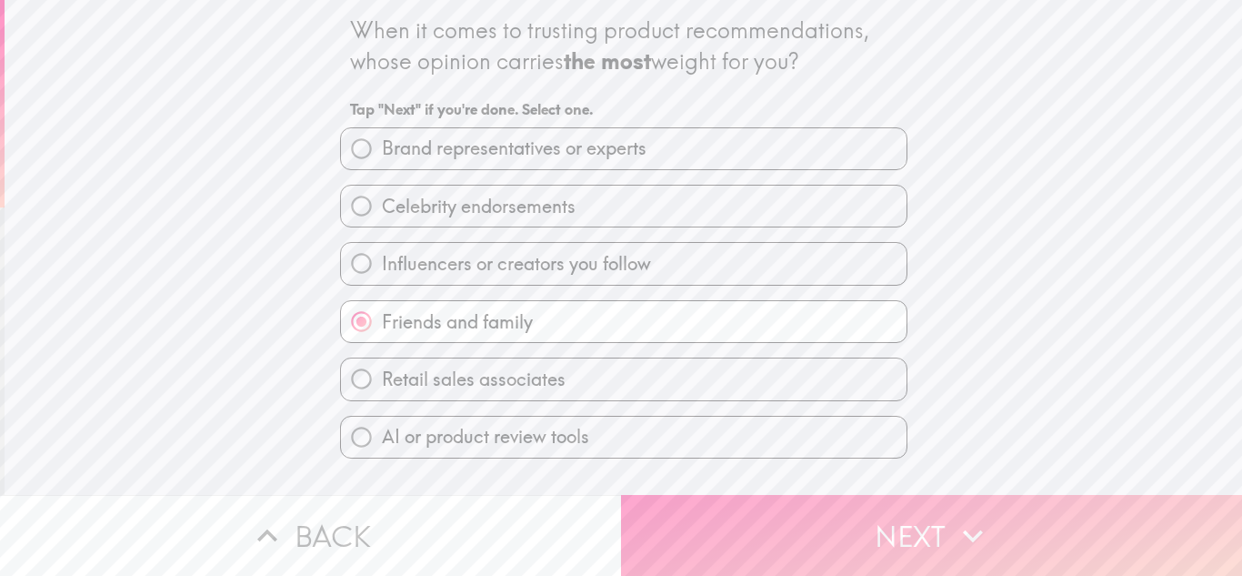
click at [968, 536] on icon "button" at bounding box center [973, 536] width 40 height 40
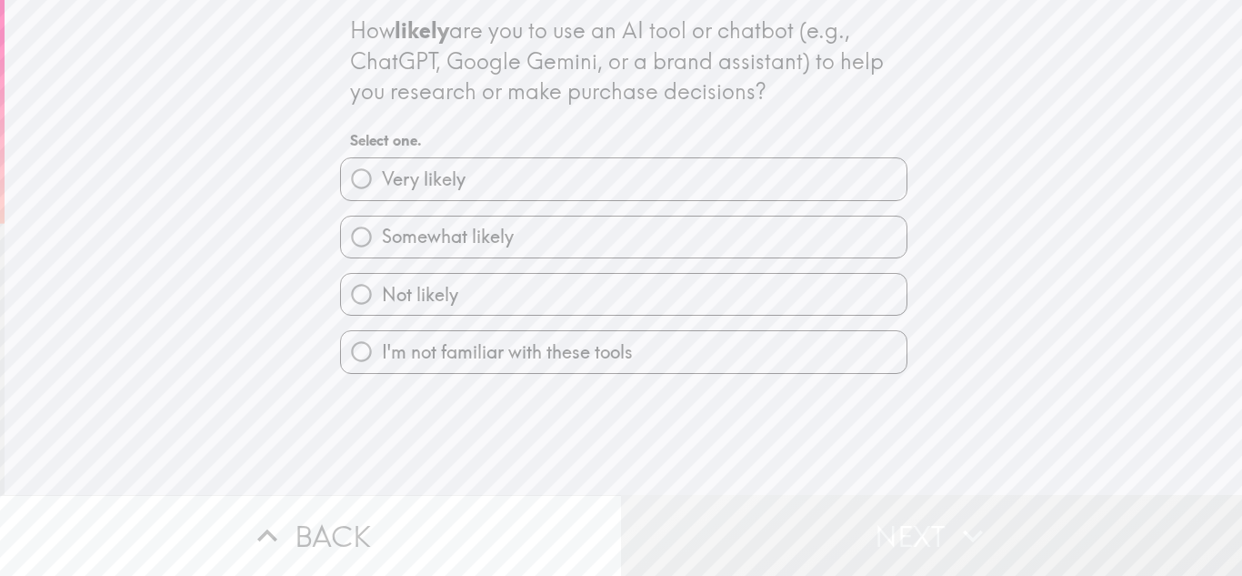
click at [627, 239] on label "Somewhat likely" at bounding box center [624, 236] width 566 height 41
click at [382, 239] on input "Somewhat likely" at bounding box center [361, 236] width 41 height 41
radio input "true"
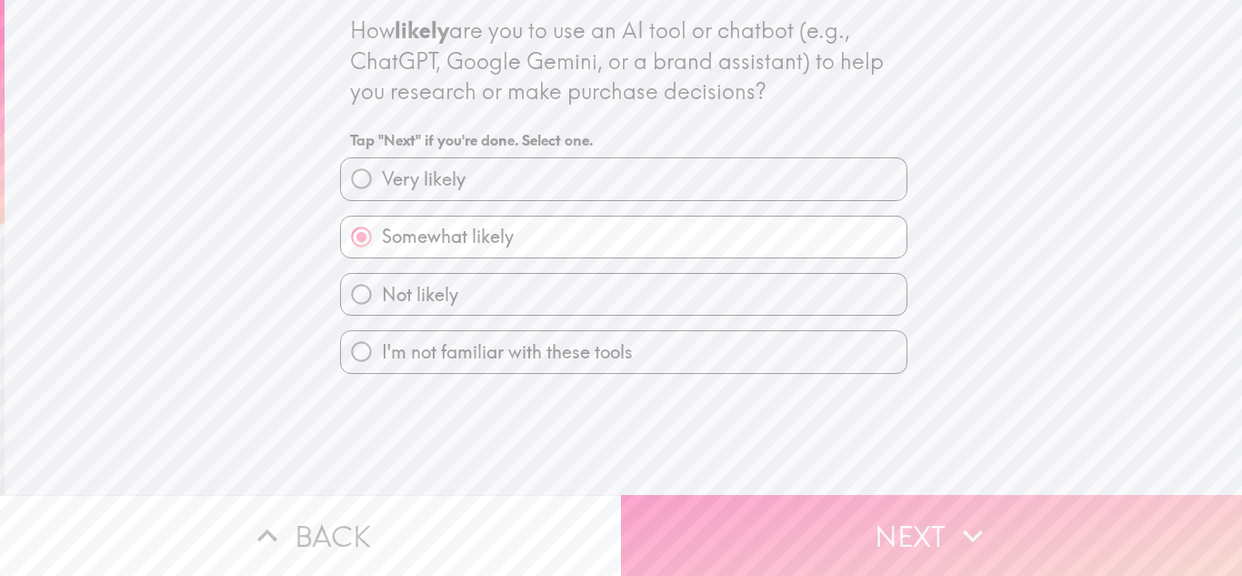
click at [930, 532] on button "Next" at bounding box center [931, 535] width 621 height 81
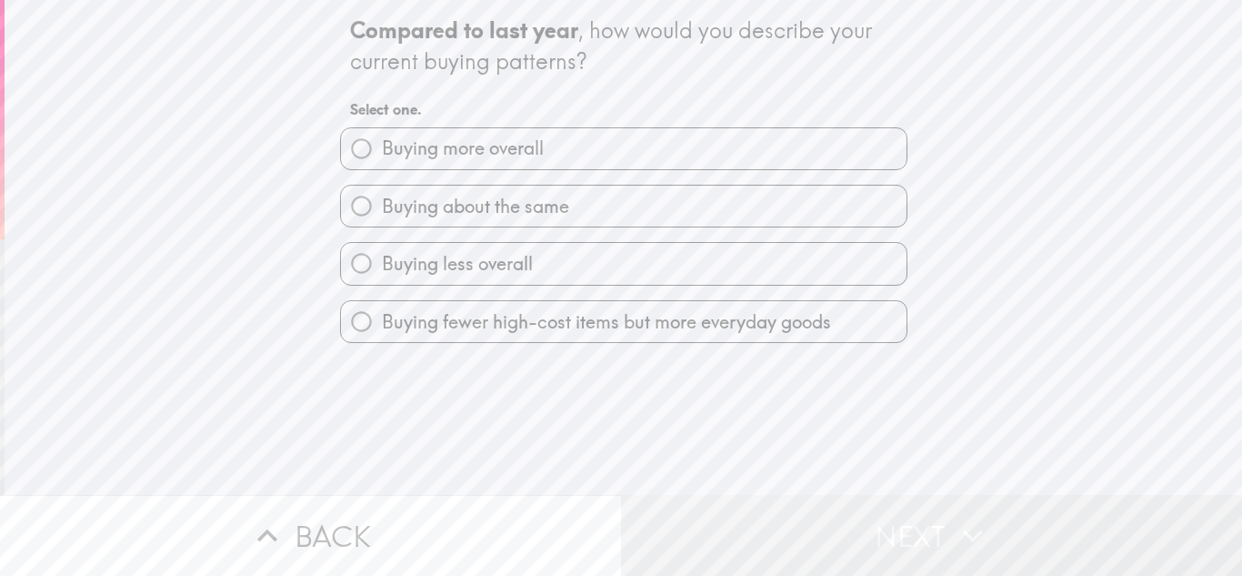
click at [729, 212] on label "Buying about the same" at bounding box center [624, 206] width 566 height 41
click at [382, 212] on input "Buying about the same" at bounding box center [361, 206] width 41 height 41
radio input "true"
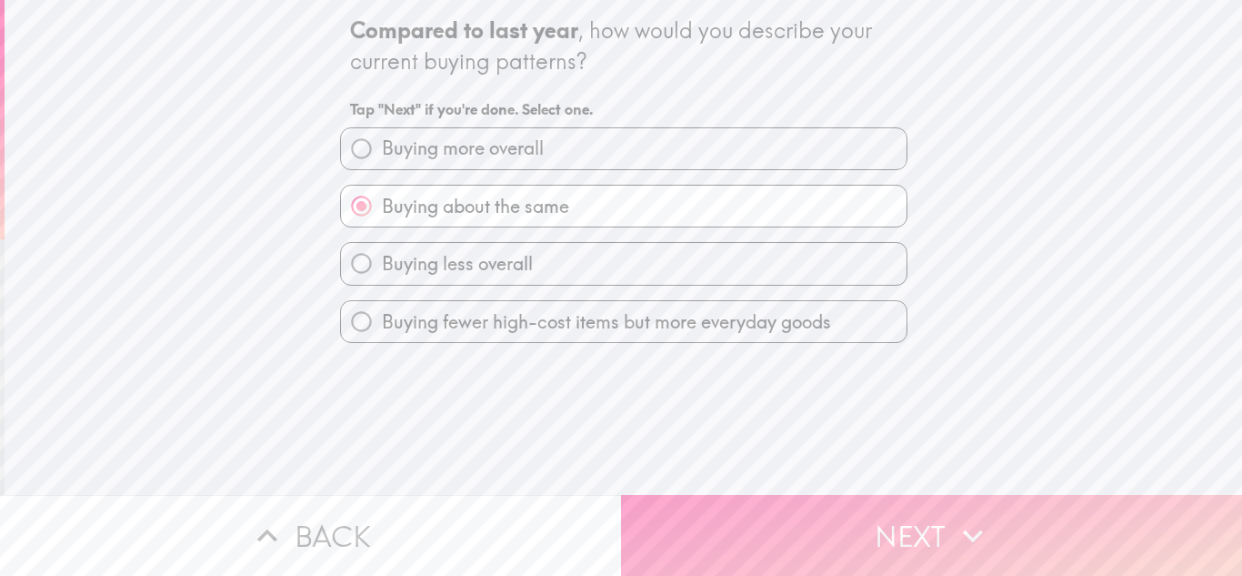
click at [791, 523] on button "Next" at bounding box center [931, 535] width 621 height 81
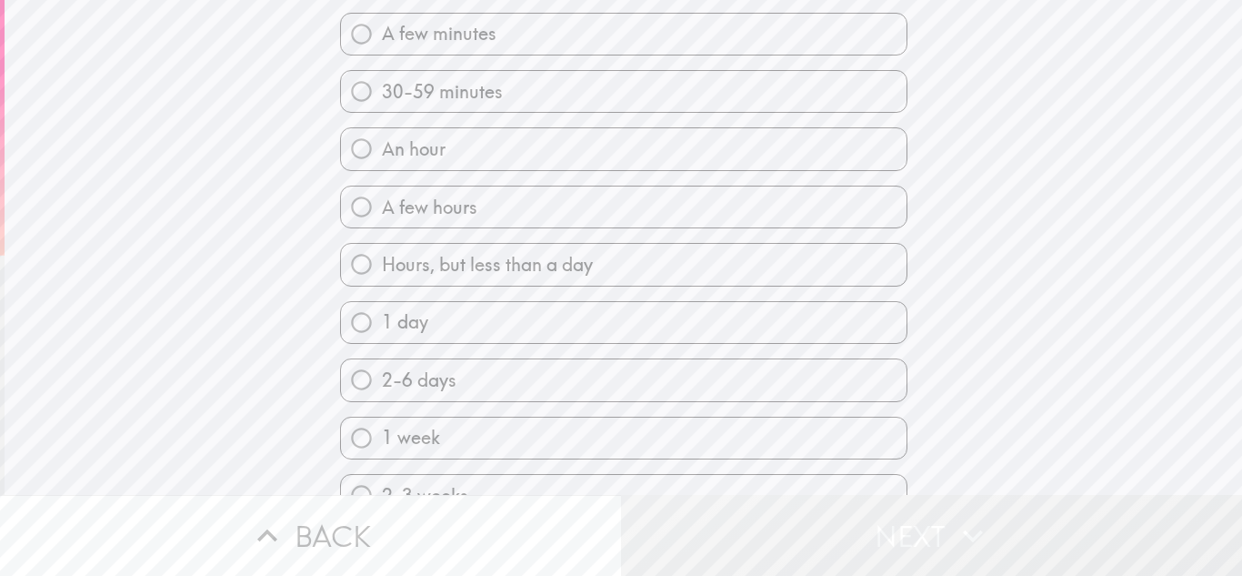
scroll to position [126, 0]
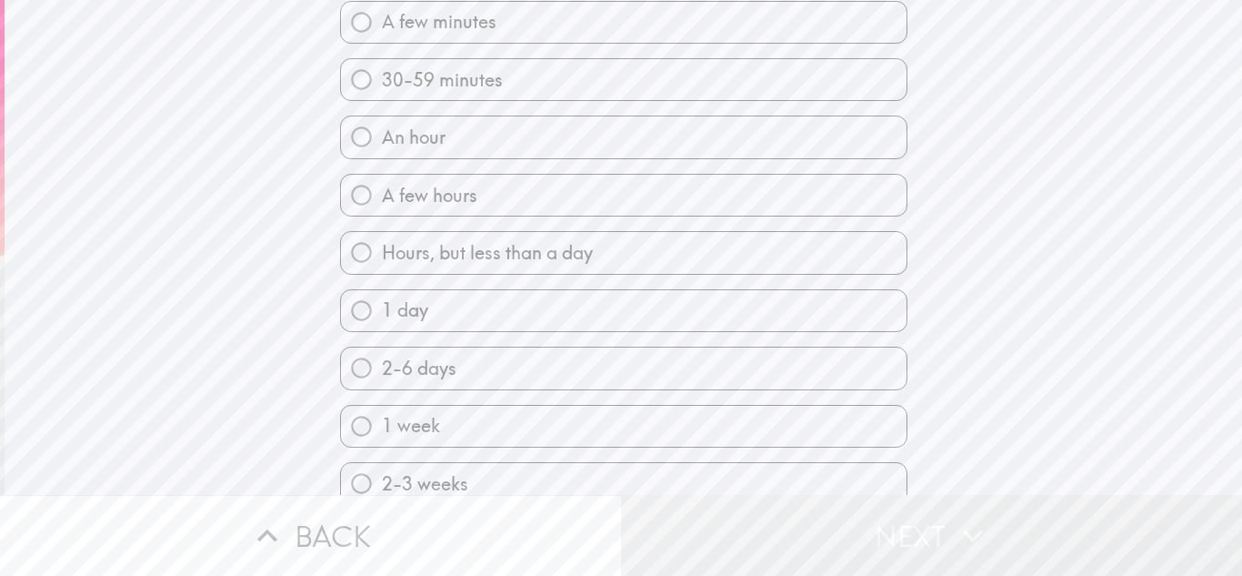
click at [462, 376] on label "2-6 days" at bounding box center [624, 367] width 566 height 41
click at [382, 376] on input "2-6 days" at bounding box center [361, 367] width 41 height 41
radio input "true"
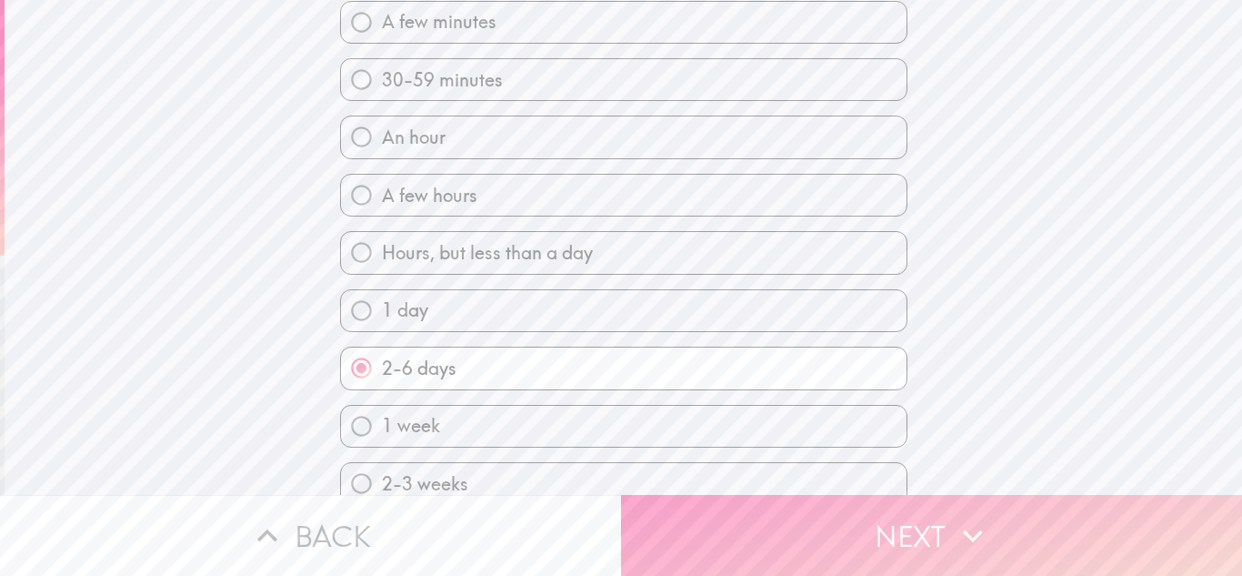
click at [976, 528] on icon "button" at bounding box center [973, 536] width 40 height 40
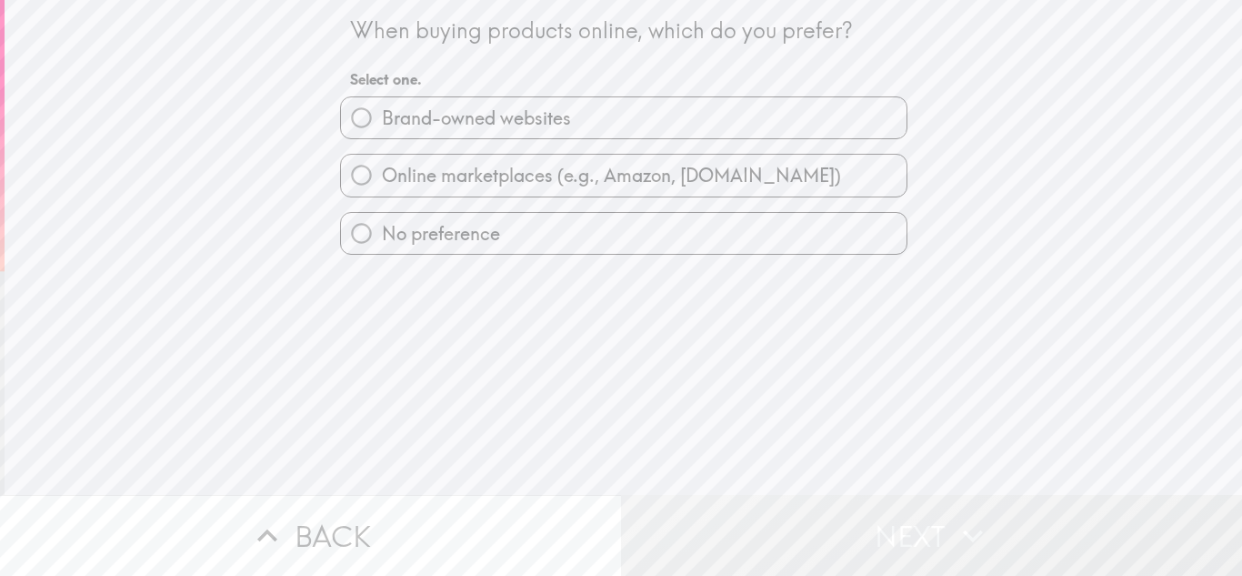
click at [813, 179] on label "Online marketplaces (e.g., Amazon, [DOMAIN_NAME])" at bounding box center [624, 175] width 566 height 41
click at [382, 179] on input "Online marketplaces (e.g., Amazon, [DOMAIN_NAME])" at bounding box center [361, 175] width 41 height 41
radio input "true"
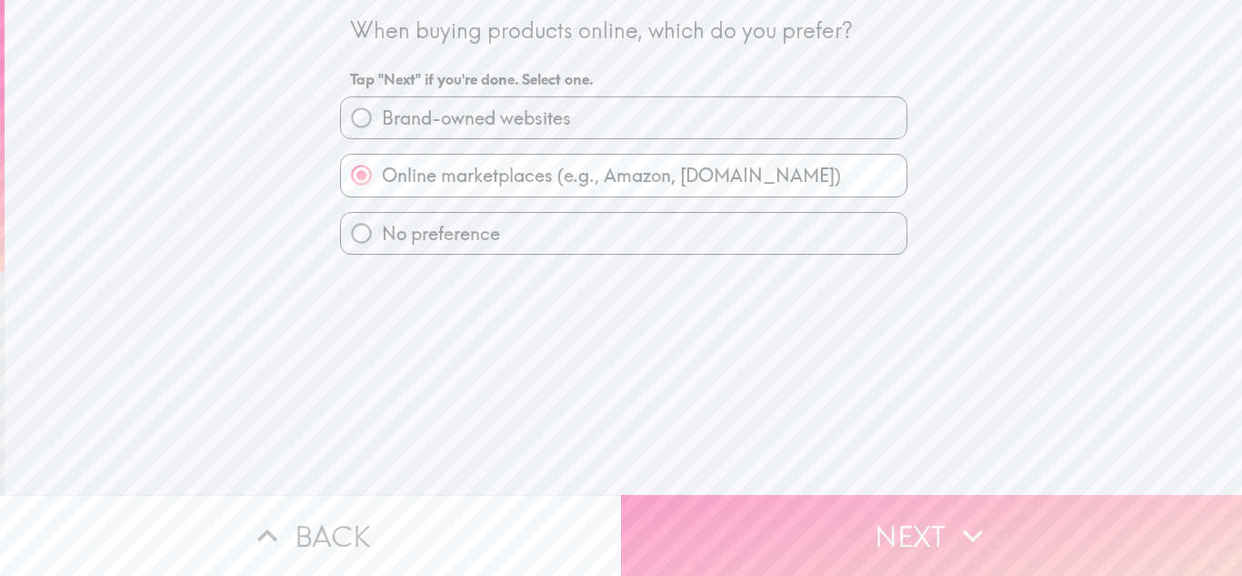
click at [923, 511] on button "Next" at bounding box center [931, 535] width 621 height 81
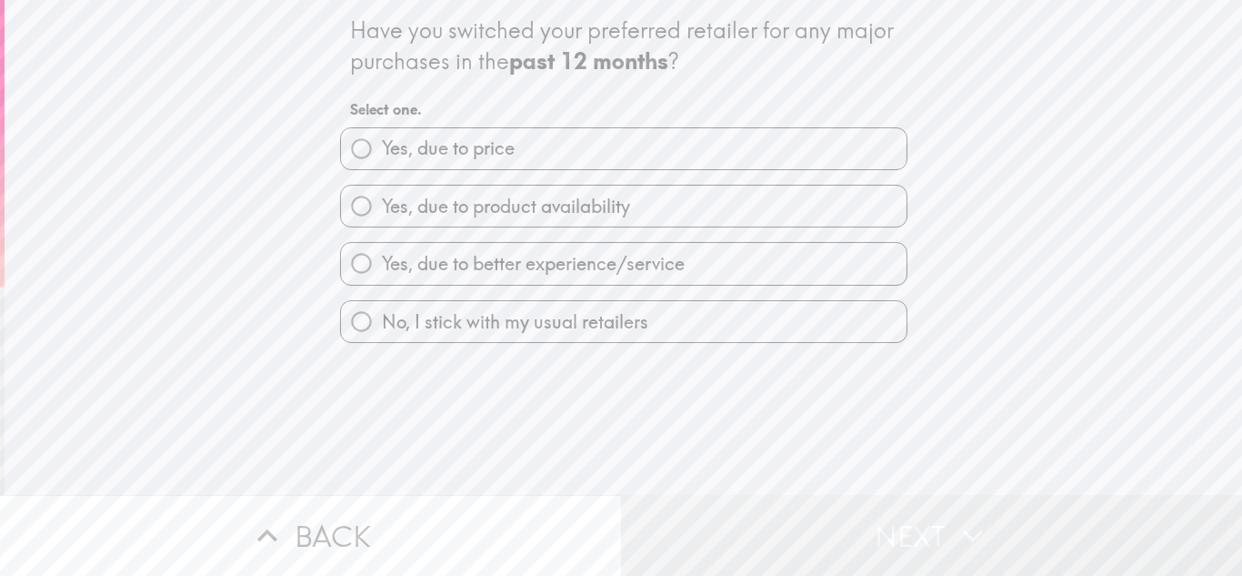
click at [727, 336] on label "No, I stick with my usual retailers" at bounding box center [624, 321] width 566 height 41
click at [382, 336] on input "No, I stick with my usual retailers" at bounding box center [361, 321] width 41 height 41
radio input "true"
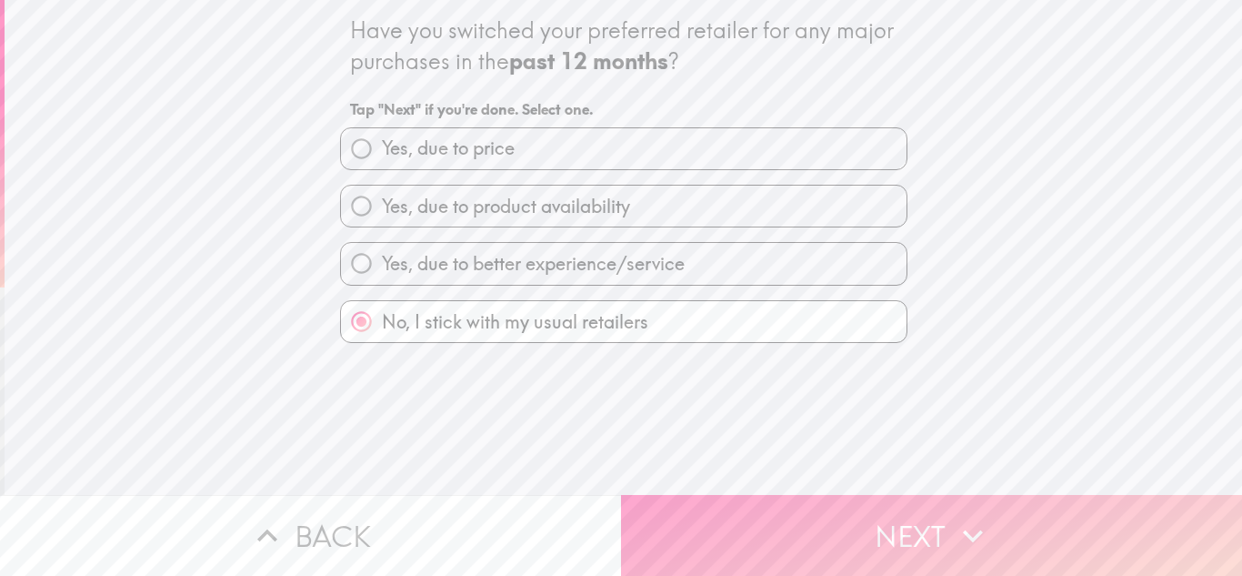
click at [1002, 520] on button "Next" at bounding box center [931, 535] width 621 height 81
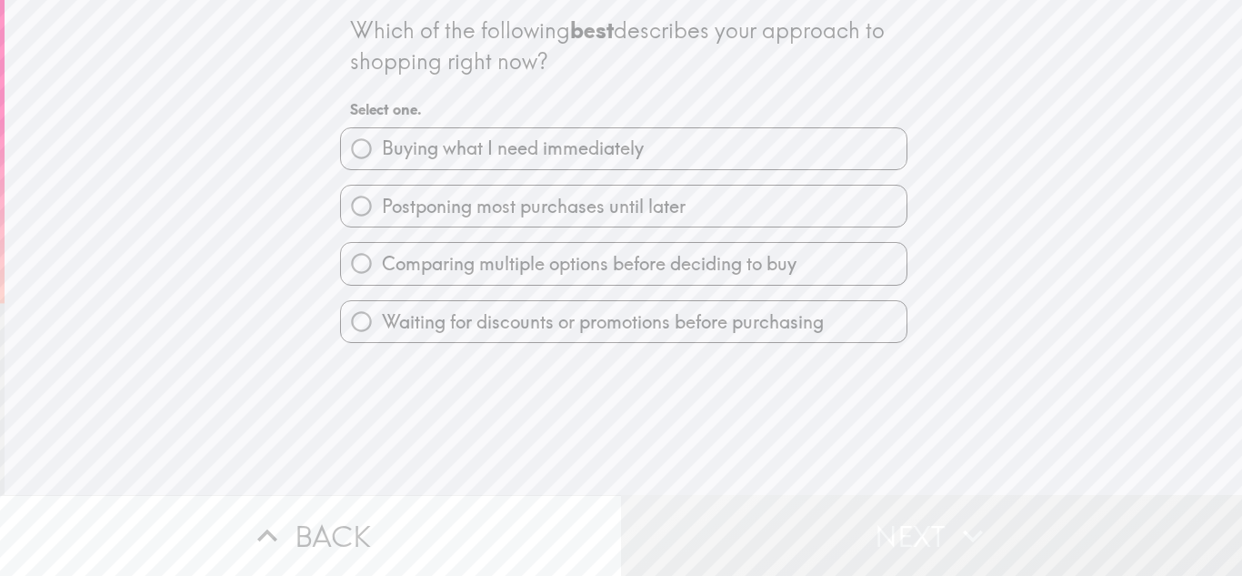
click at [829, 271] on label "Comparing multiple options before deciding to buy" at bounding box center [624, 263] width 566 height 41
click at [382, 271] on input "Comparing multiple options before deciding to buy" at bounding box center [361, 263] width 41 height 41
radio input "true"
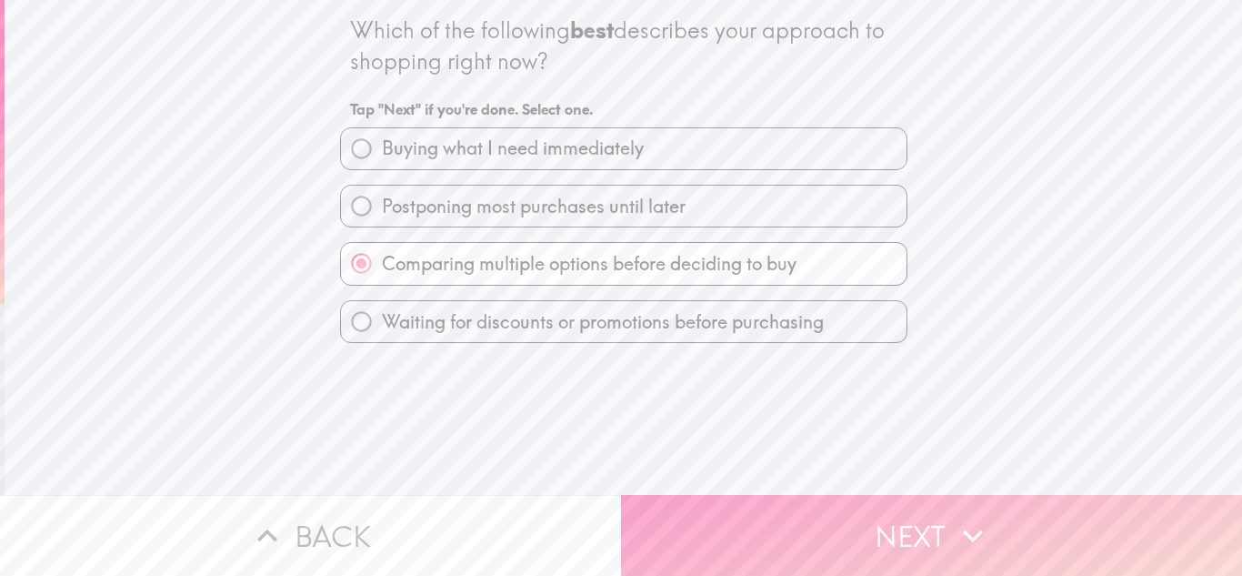
click at [1066, 550] on button "Next" at bounding box center [931, 535] width 621 height 81
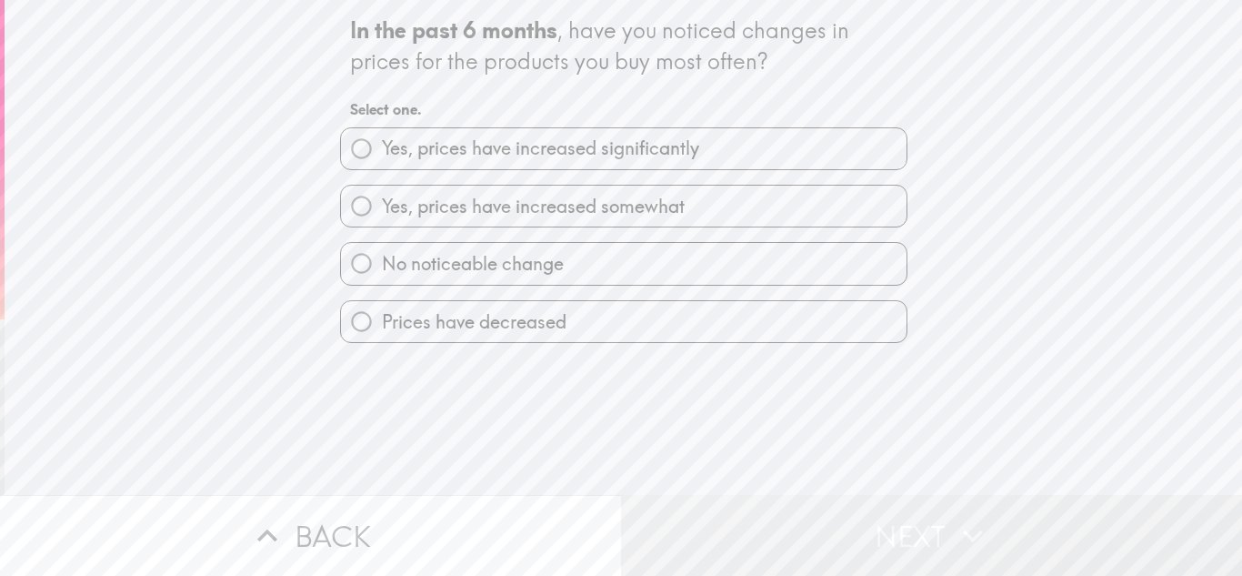
click at [644, 215] on span "Yes, prices have increased somewhat" at bounding box center [533, 206] width 303 height 25
click at [382, 215] on input "Yes, prices have increased somewhat" at bounding box center [361, 206] width 41 height 41
radio input "true"
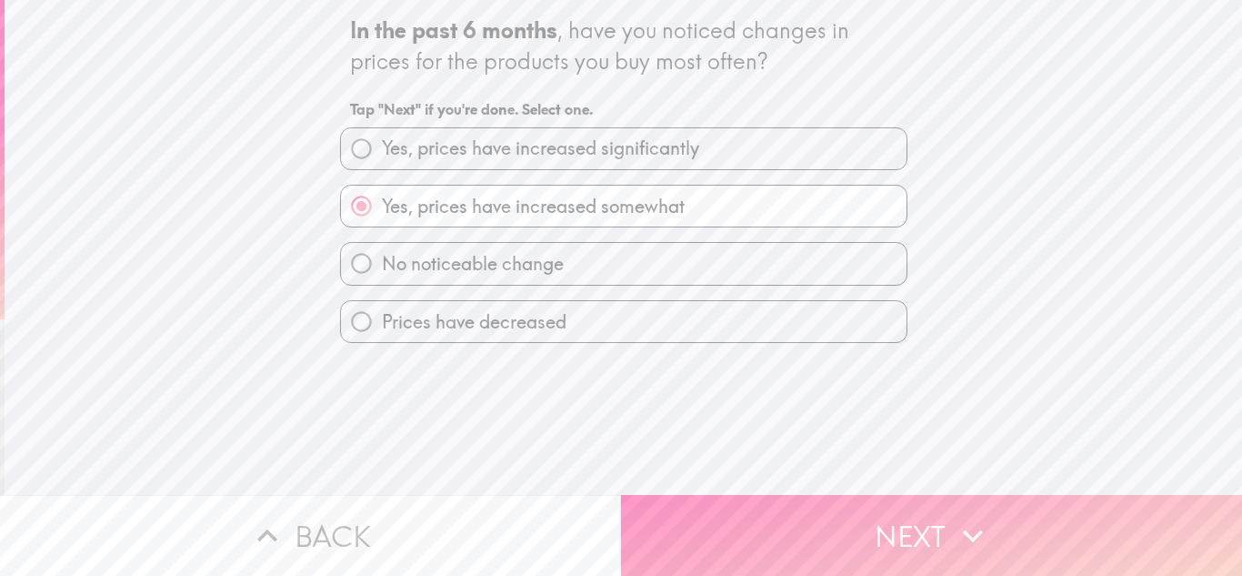
click at [642, 135] on label "Yes, prices have increased significantly" at bounding box center [624, 148] width 566 height 41
click at [382, 135] on input "Yes, prices have increased significantly" at bounding box center [361, 148] width 41 height 41
radio input "true"
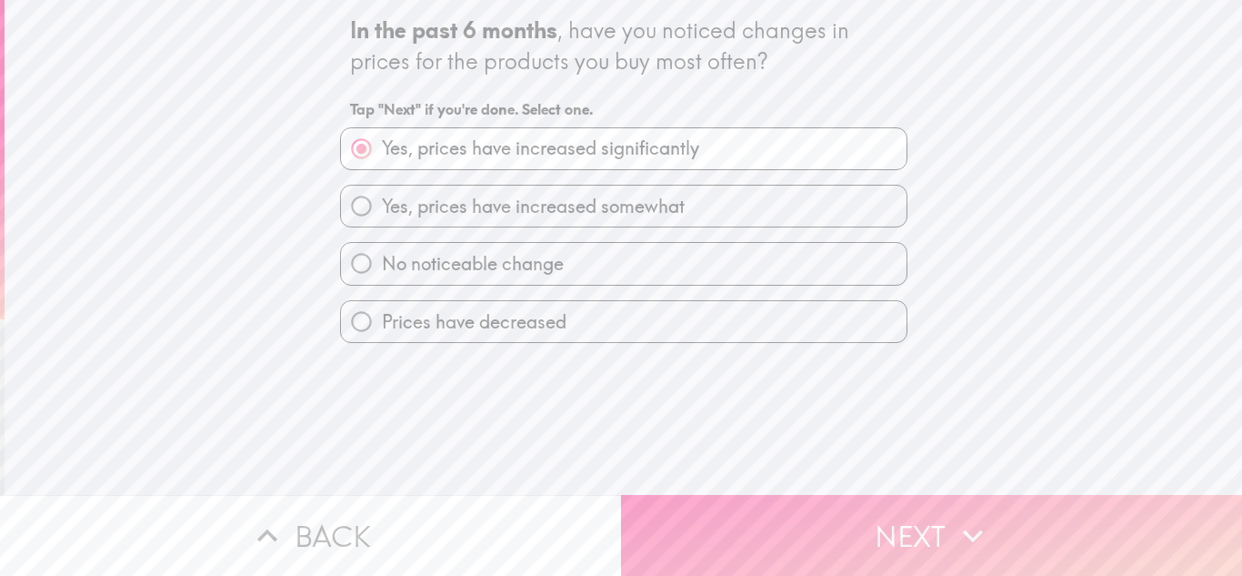
click at [785, 514] on button "Next" at bounding box center [931, 535] width 621 height 81
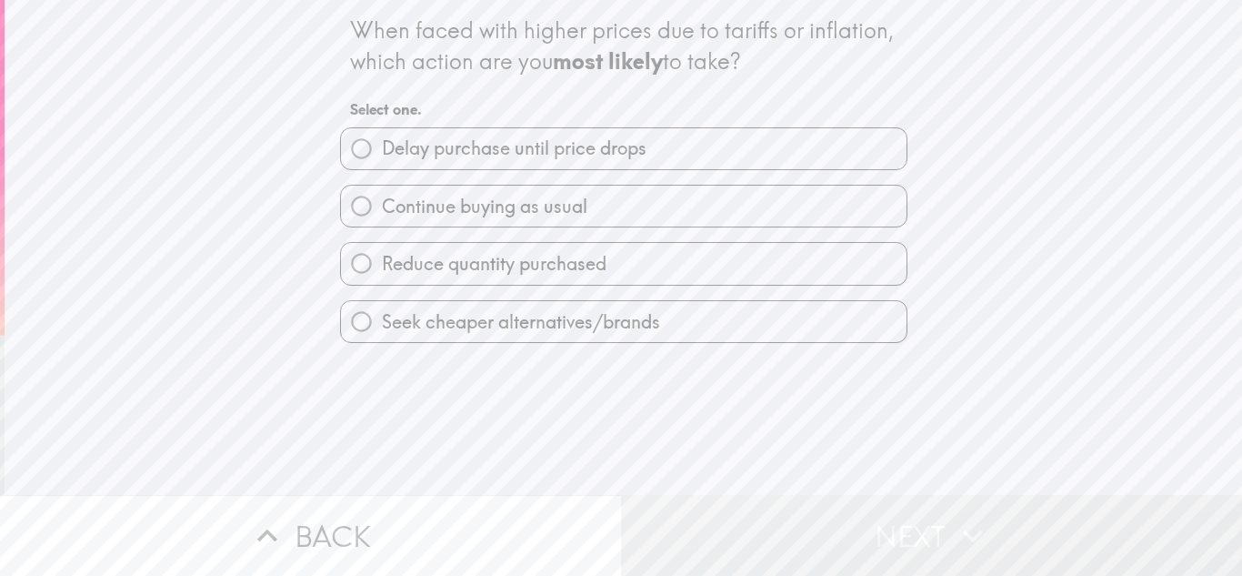
click at [778, 323] on label "Seek cheaper alternatives/brands" at bounding box center [624, 321] width 566 height 41
click at [382, 323] on input "Seek cheaper alternatives/brands" at bounding box center [361, 321] width 41 height 41
radio input "true"
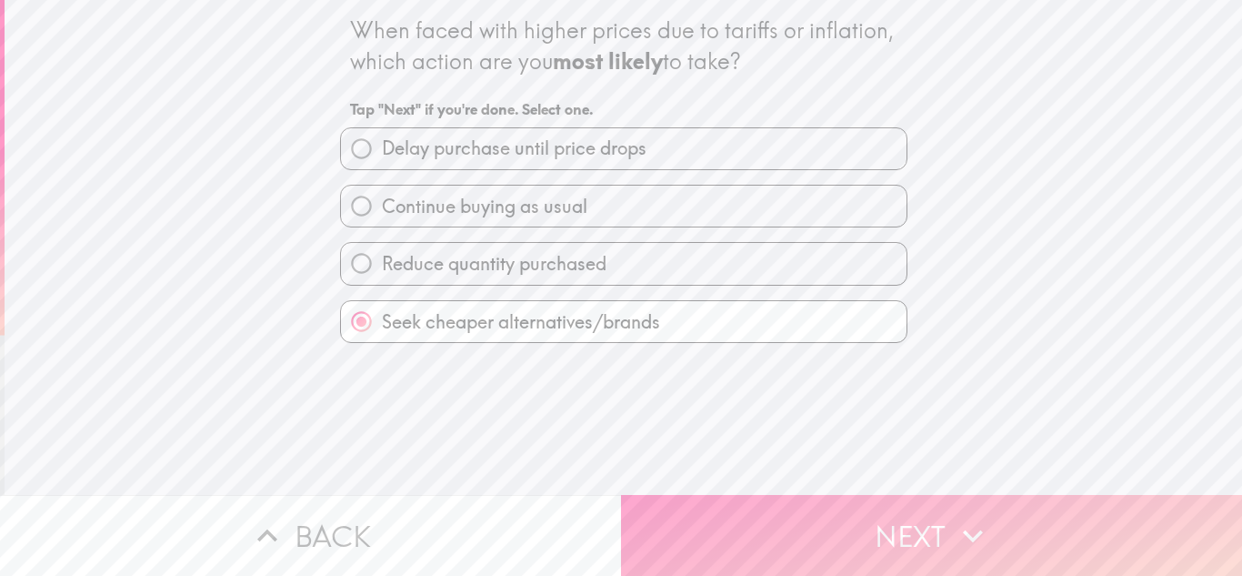
click at [1033, 506] on button "Next" at bounding box center [931, 535] width 621 height 81
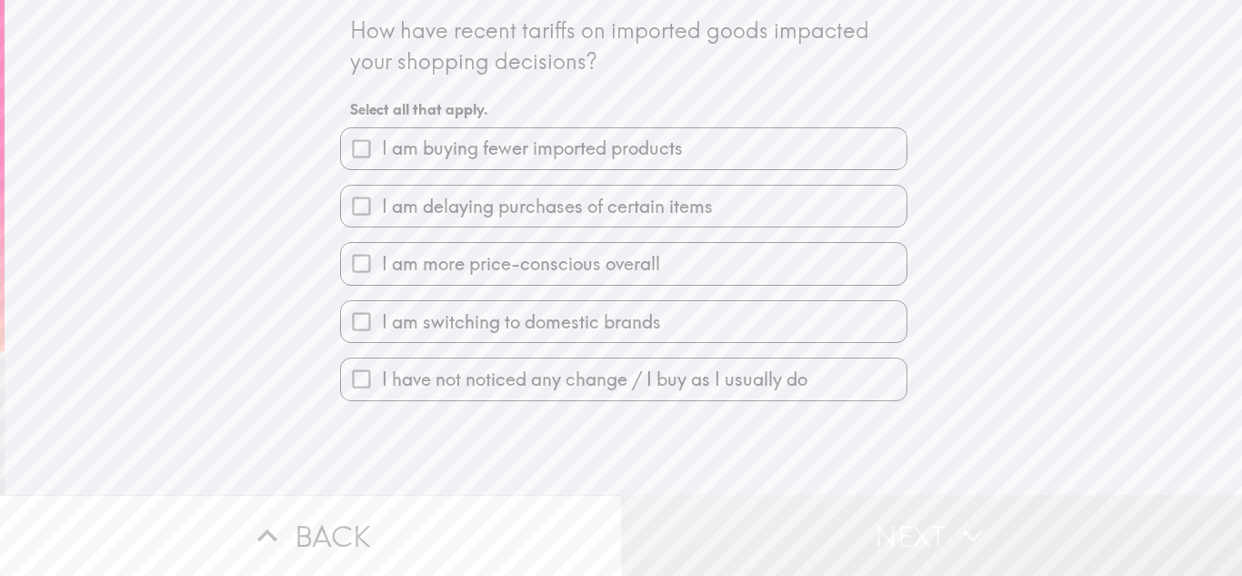
click at [719, 267] on label "I am more price-conscious overall" at bounding box center [624, 263] width 566 height 41
click at [382, 267] on input "I am more price-conscious overall" at bounding box center [361, 263] width 41 height 41
checkbox input "true"
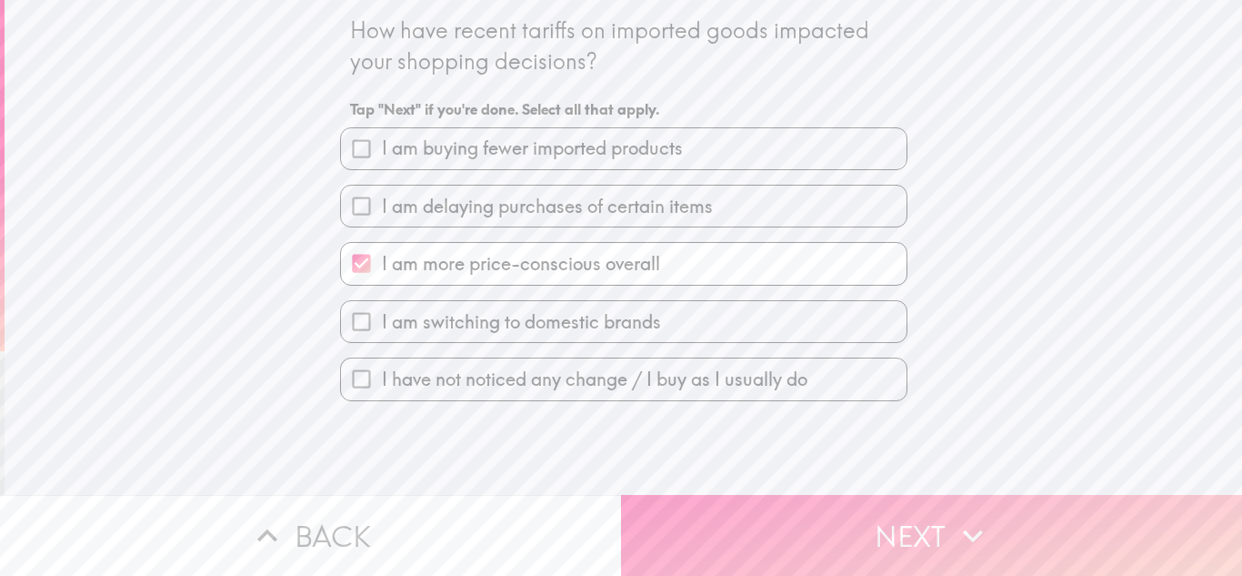
click at [864, 520] on button "Next" at bounding box center [931, 535] width 621 height 81
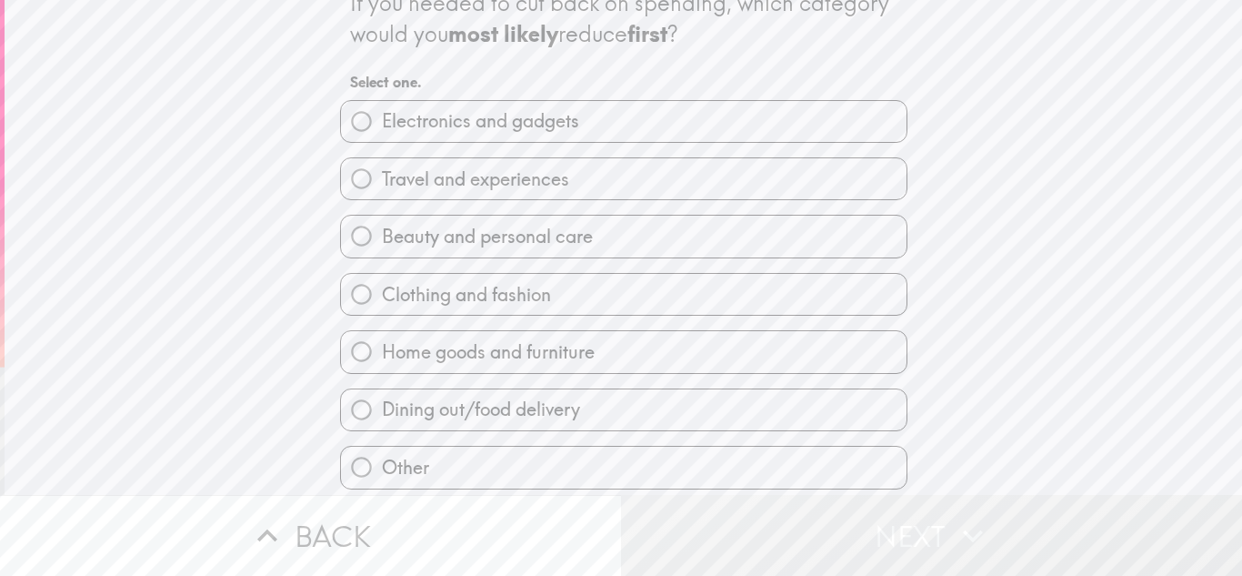
scroll to position [34, 0]
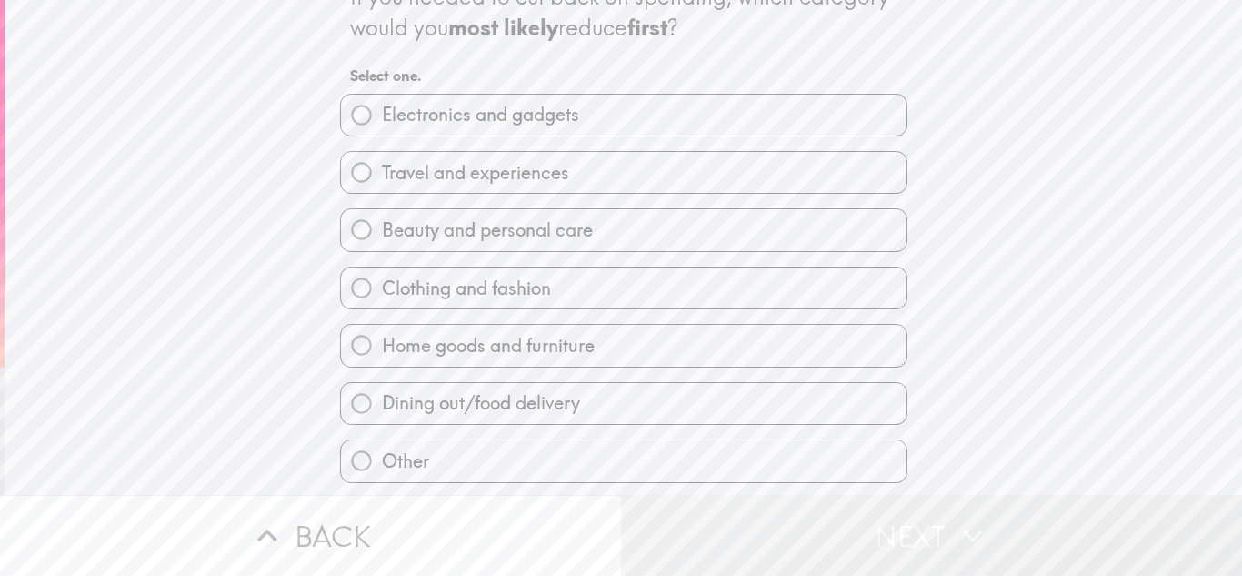
click at [833, 103] on label "Electronics and gadgets" at bounding box center [624, 115] width 566 height 41
click at [382, 103] on input "Electronics and gadgets" at bounding box center [361, 115] width 41 height 41
radio input "true"
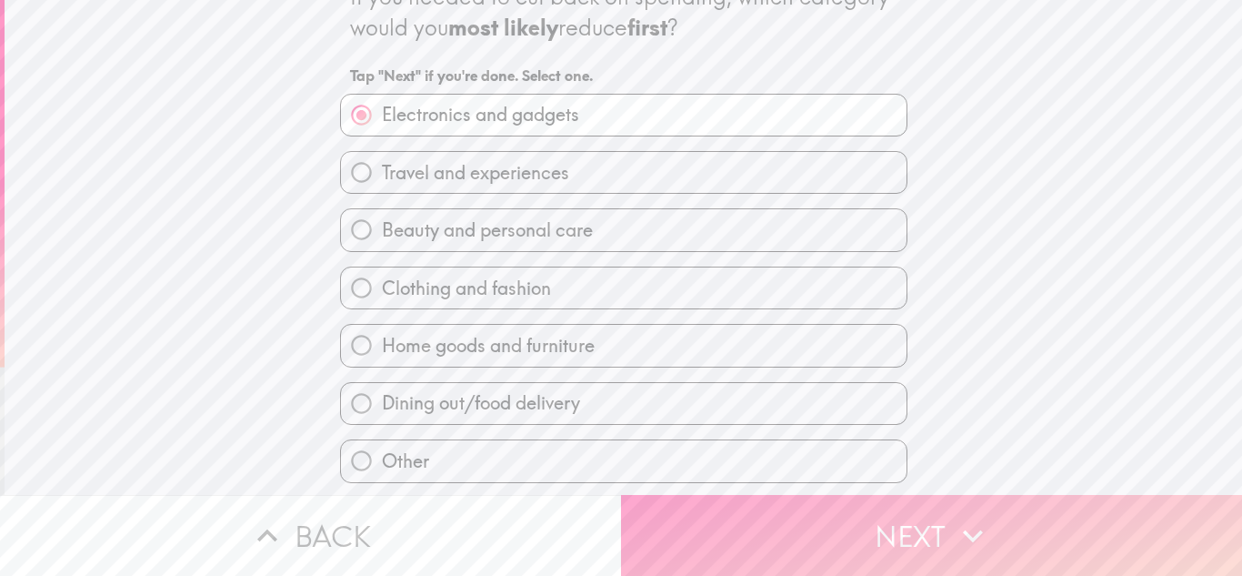
click at [828, 515] on button "Next" at bounding box center [931, 535] width 621 height 81
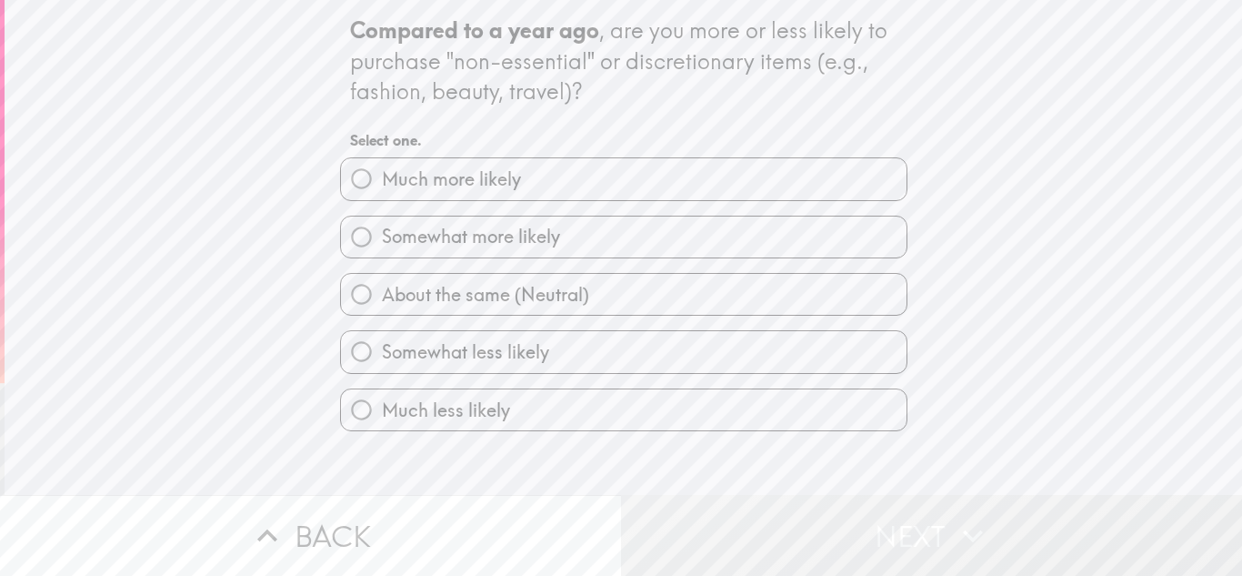
click at [688, 299] on label "About the same (Neutral)" at bounding box center [624, 294] width 566 height 41
click at [382, 299] on input "About the same (Neutral)" at bounding box center [361, 294] width 41 height 41
radio input "true"
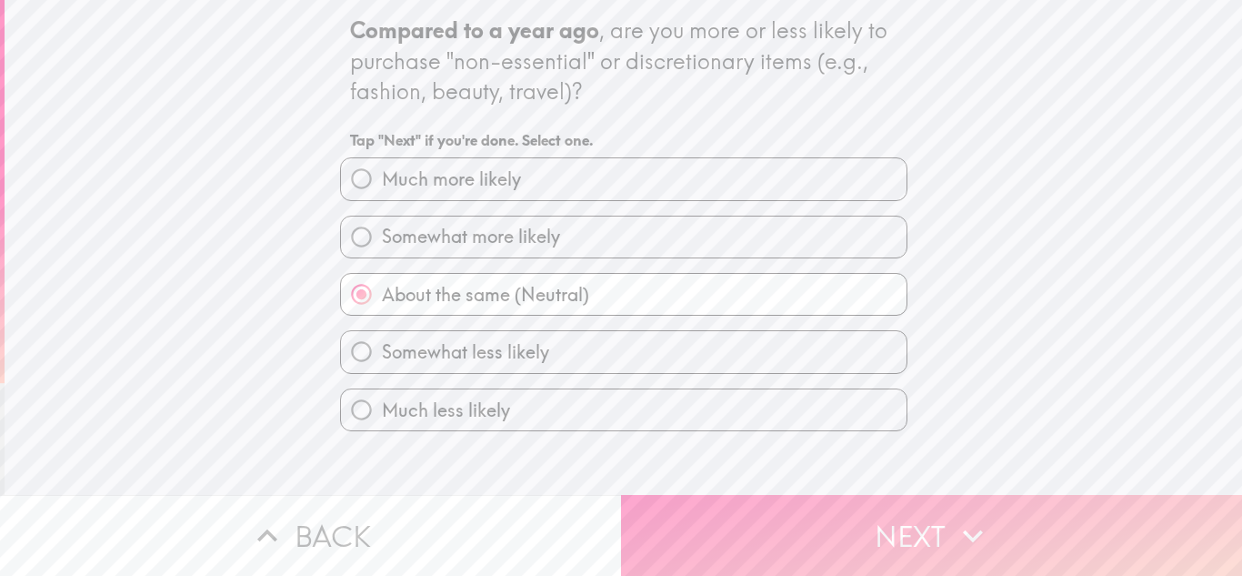
click at [848, 525] on button "Next" at bounding box center [931, 535] width 621 height 81
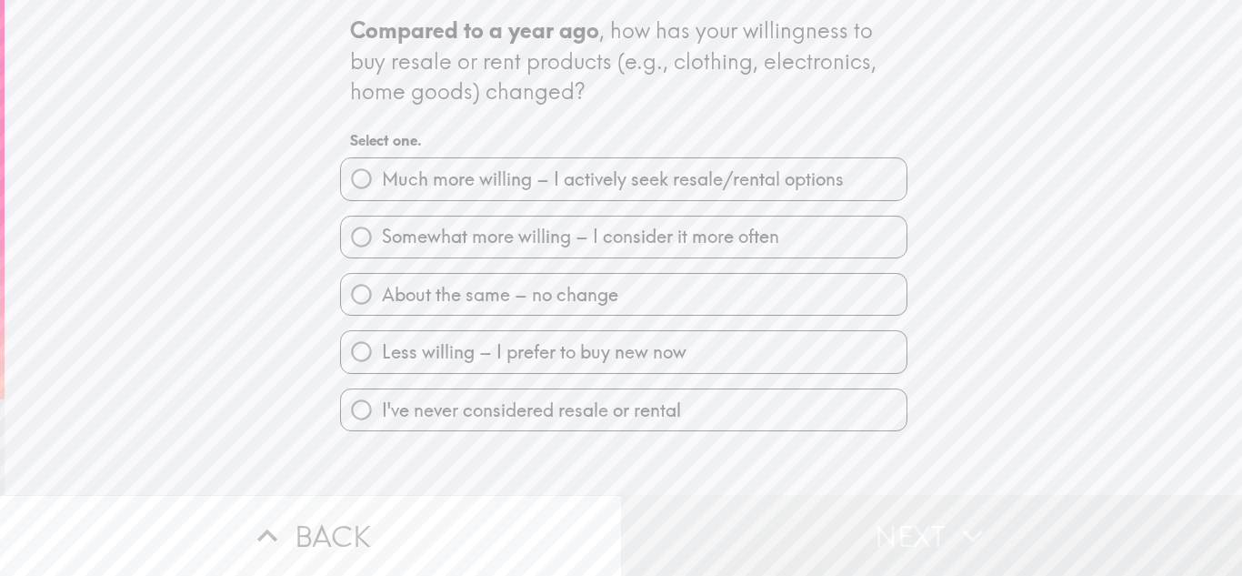
click at [686, 296] on label "About the same – no change" at bounding box center [624, 294] width 566 height 41
click at [382, 296] on input "About the same – no change" at bounding box center [361, 294] width 41 height 41
radio input "true"
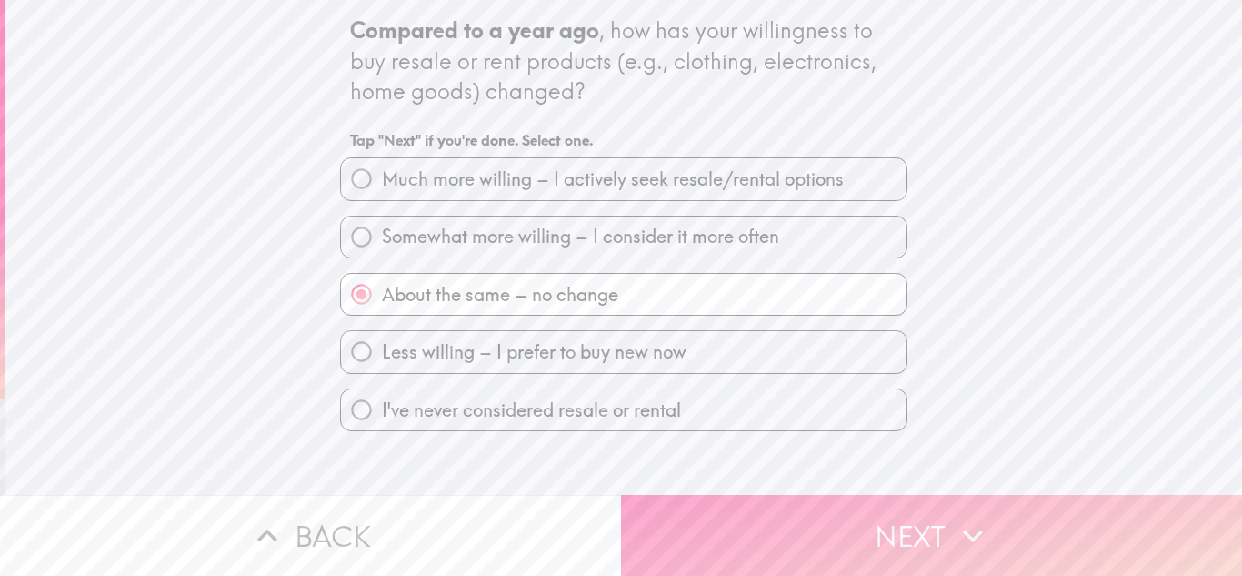
click at [872, 516] on button "Next" at bounding box center [931, 535] width 621 height 81
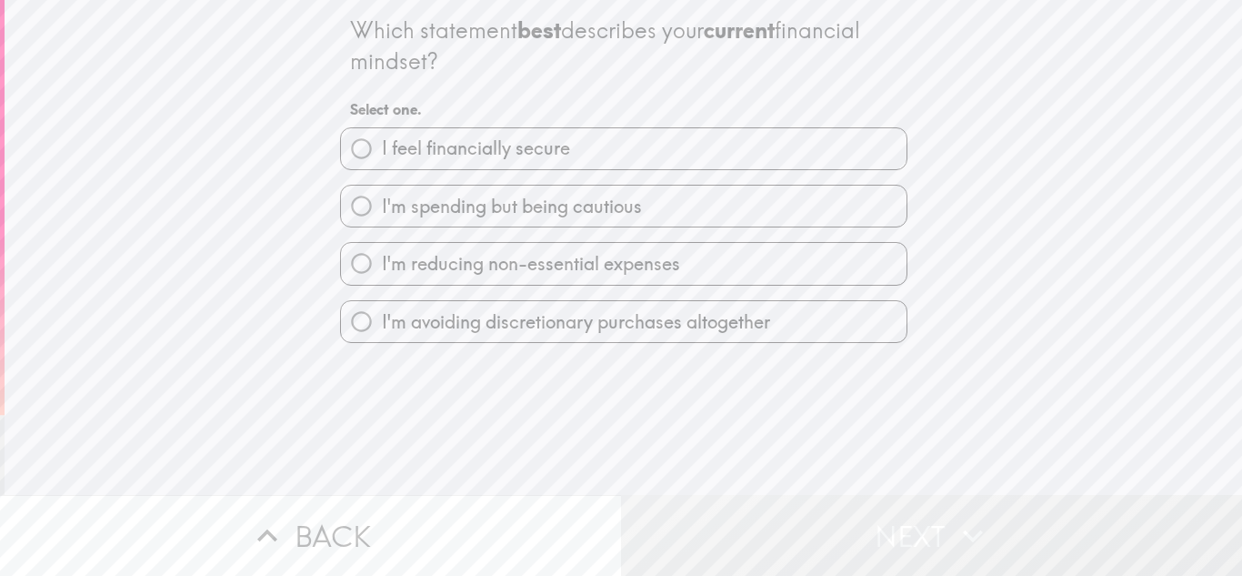
click at [760, 206] on label "I'm spending but being cautious" at bounding box center [624, 206] width 566 height 41
click at [382, 206] on input "I'm spending but being cautious" at bounding box center [361, 206] width 41 height 41
radio input "true"
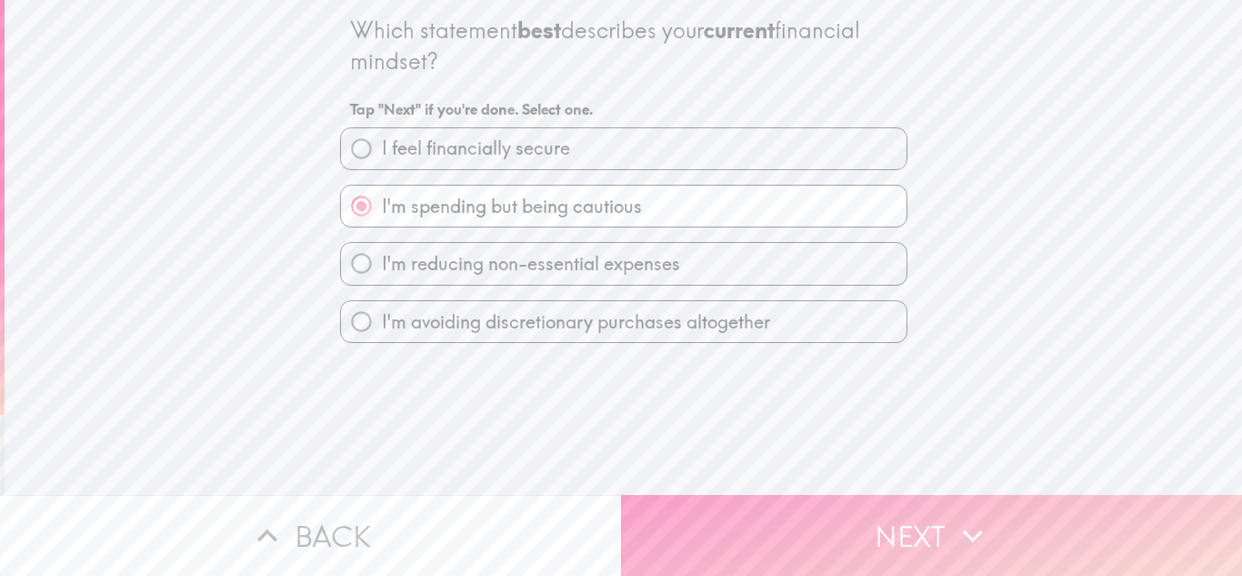
click at [971, 516] on icon "button" at bounding box center [973, 536] width 40 height 40
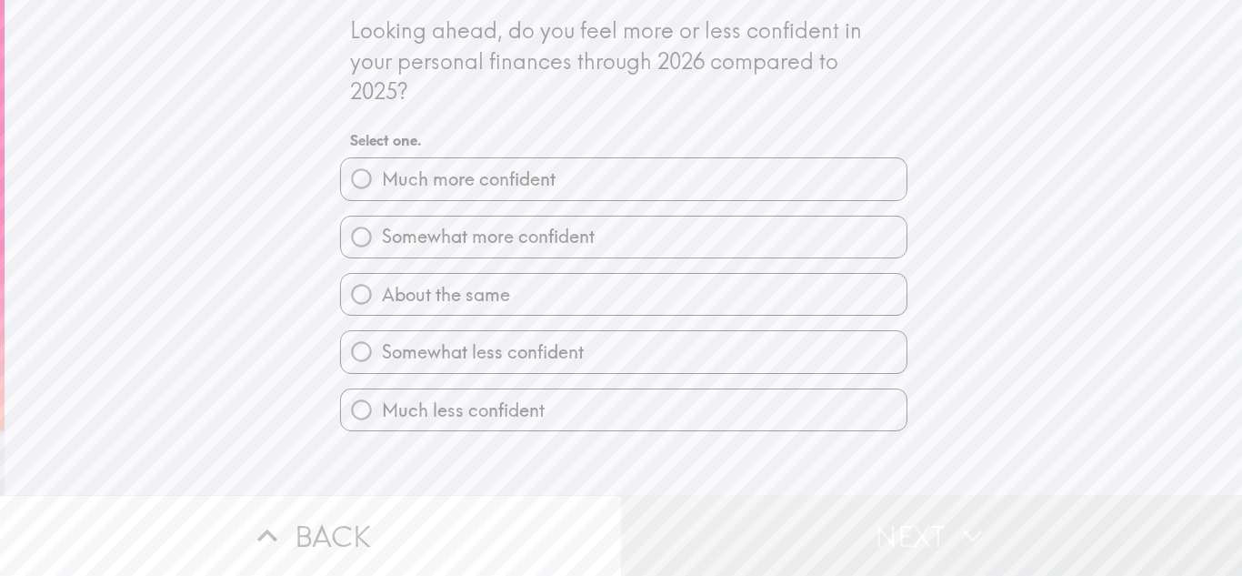
click at [639, 295] on label "About the same" at bounding box center [624, 294] width 566 height 41
click at [382, 295] on input "About the same" at bounding box center [361, 294] width 41 height 41
radio input "true"
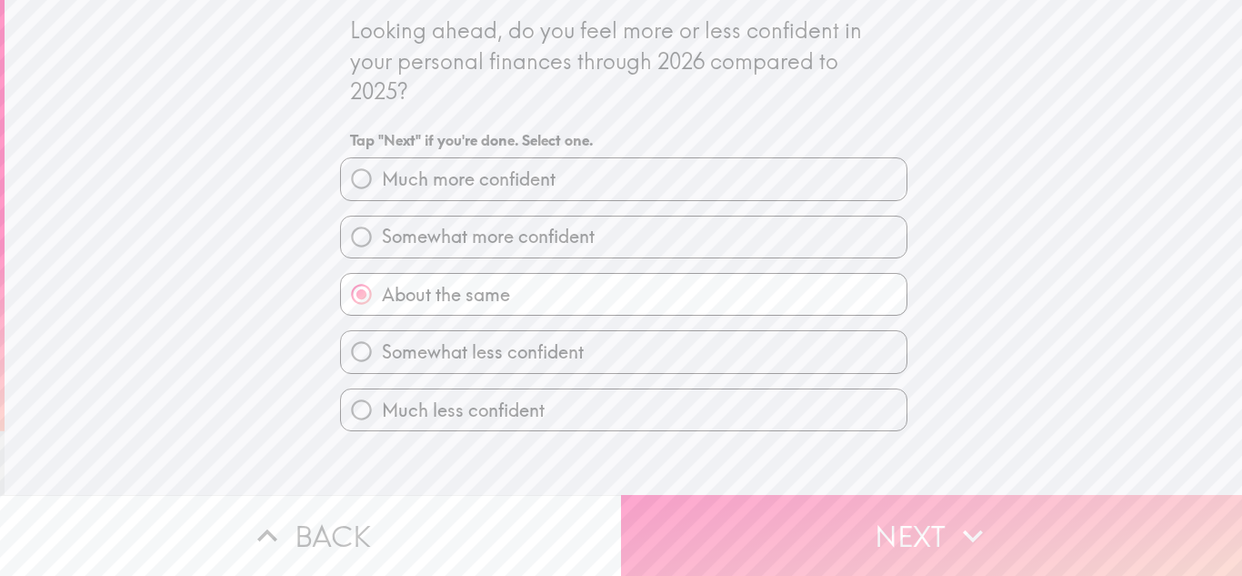
click at [868, 508] on button "Next" at bounding box center [931, 535] width 621 height 81
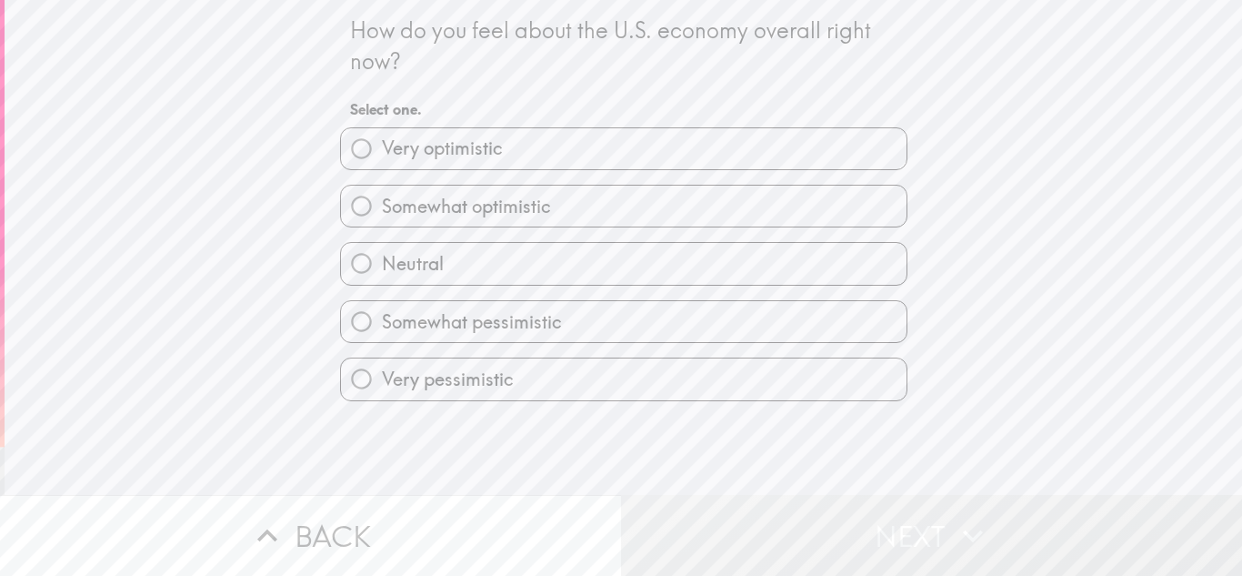
click at [722, 327] on label "Somewhat pessimistic" at bounding box center [624, 321] width 566 height 41
click at [382, 327] on input "Somewhat pessimistic" at bounding box center [361, 321] width 41 height 41
radio input "true"
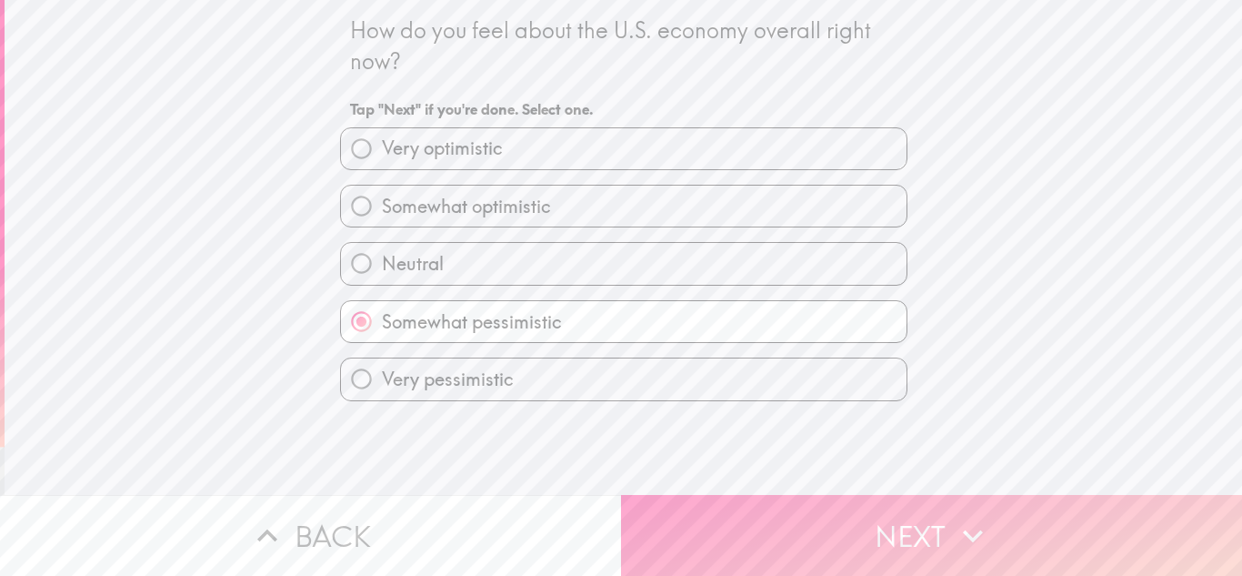
click at [877, 521] on button "Next" at bounding box center [931, 535] width 621 height 81
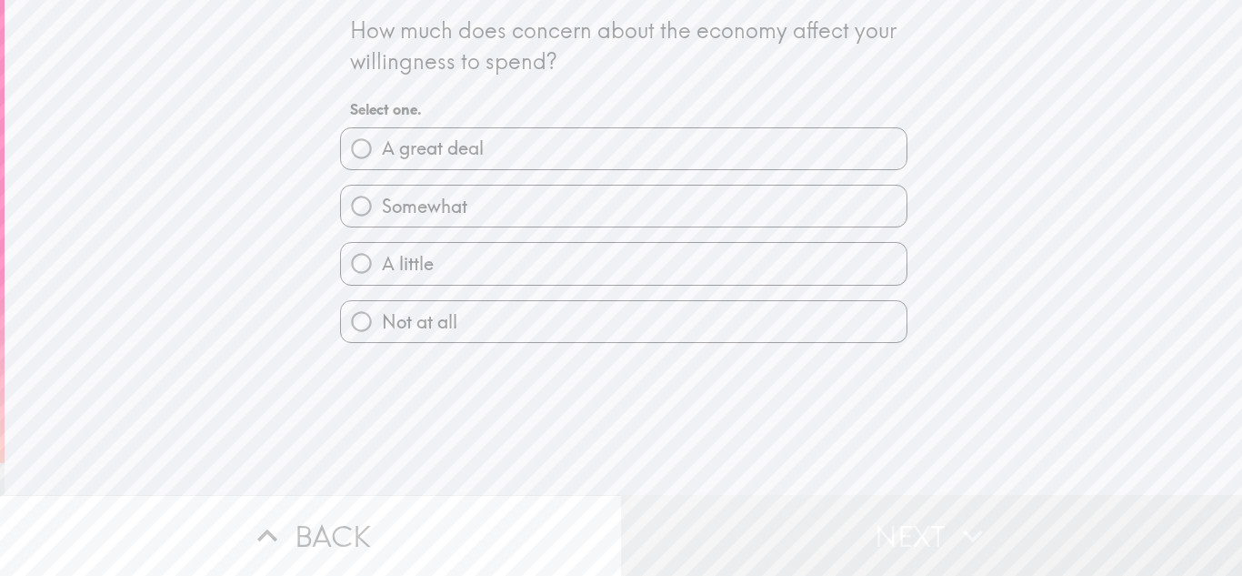
click at [604, 206] on label "Somewhat" at bounding box center [624, 206] width 566 height 41
click at [382, 206] on input "Somewhat" at bounding box center [361, 206] width 41 height 41
radio input "true"
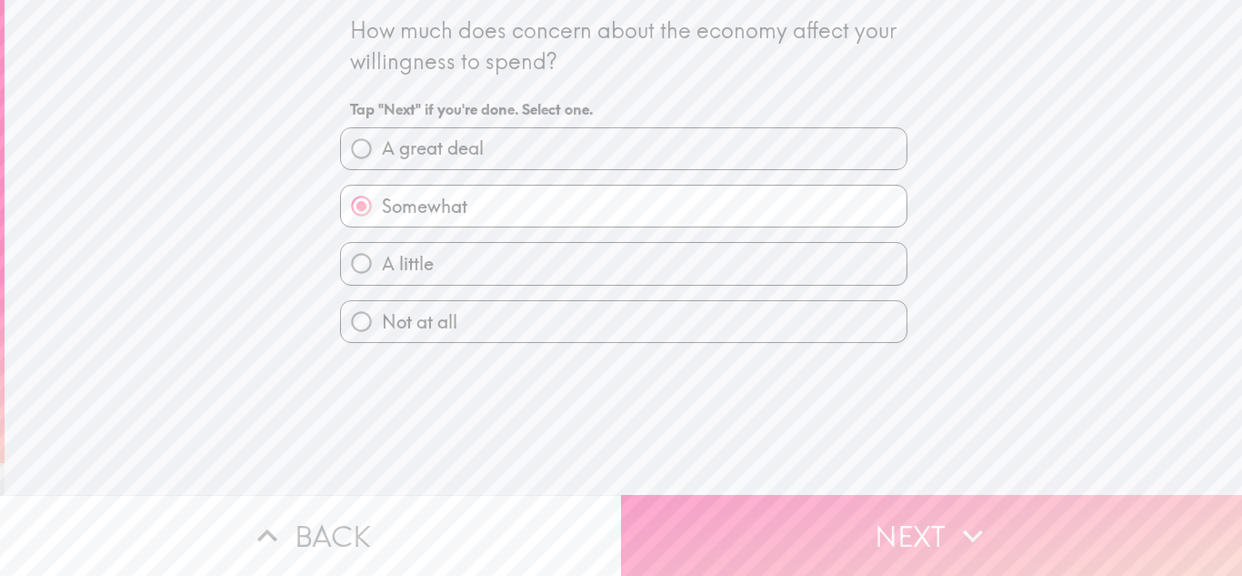
click at [853, 529] on button "Next" at bounding box center [931, 535] width 621 height 81
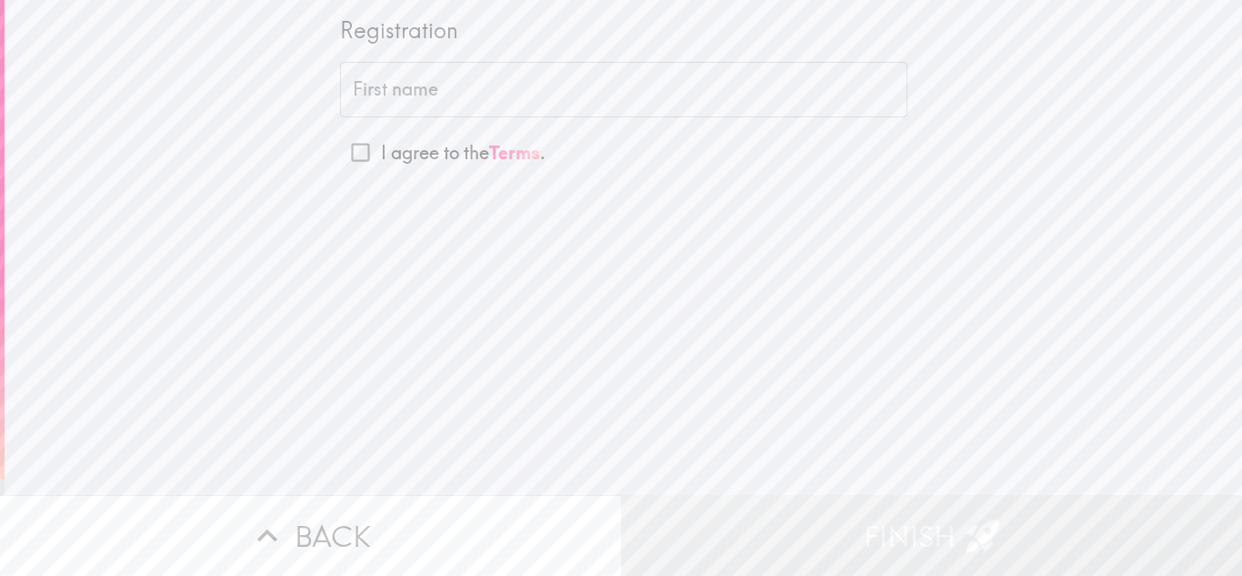
click at [547, 95] on input "First name" at bounding box center [623, 90] width 567 height 56
type input "[PERSON_NAME]"
click at [340, 166] on input "I agree to the Terms ." at bounding box center [360, 152] width 41 height 41
checkbox input "true"
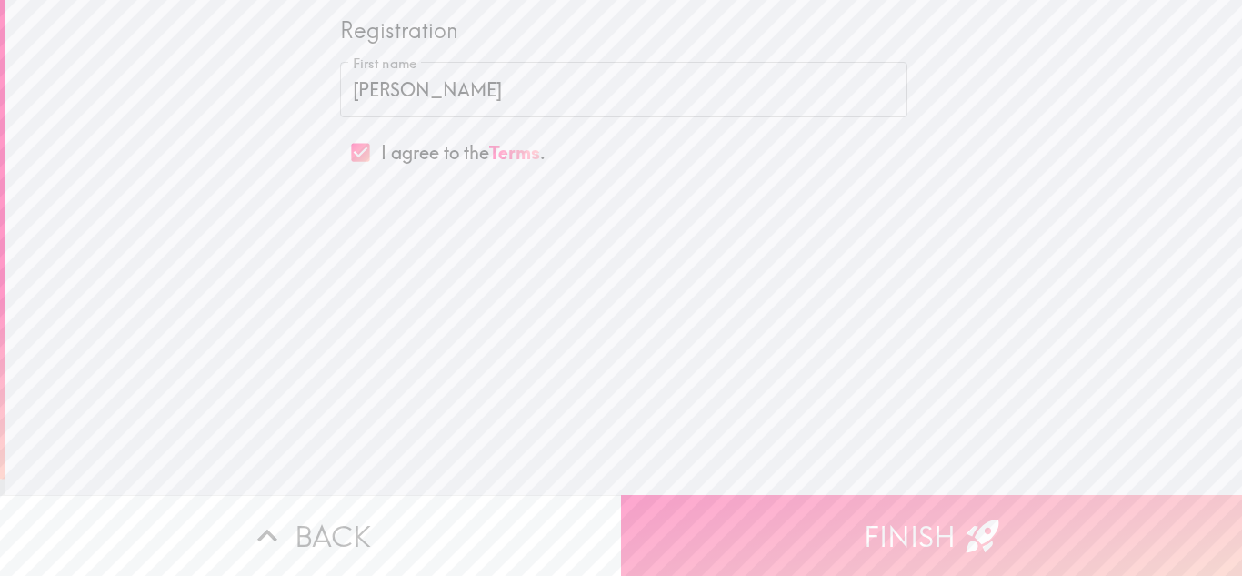
click at [797, 539] on button "Finish" at bounding box center [931, 535] width 621 height 81
